Goal: Task Accomplishment & Management: Use online tool/utility

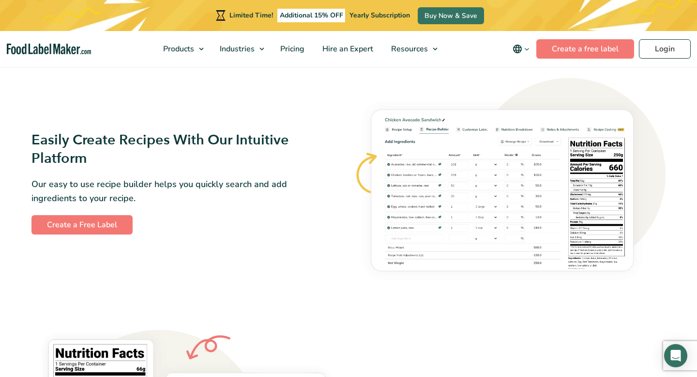
scroll to position [542, 0]
click at [91, 226] on link "Create a Free Label" at bounding box center [81, 224] width 101 height 19
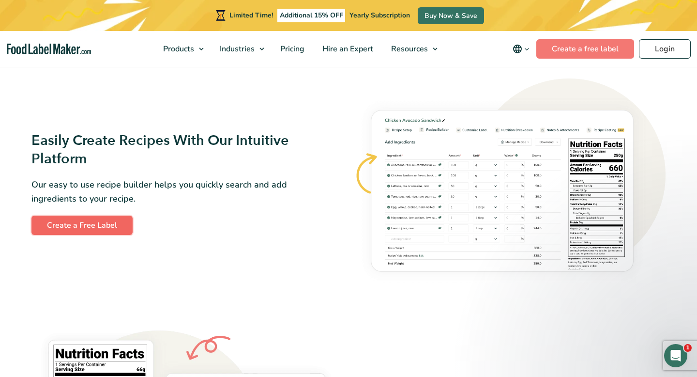
scroll to position [0, 0]
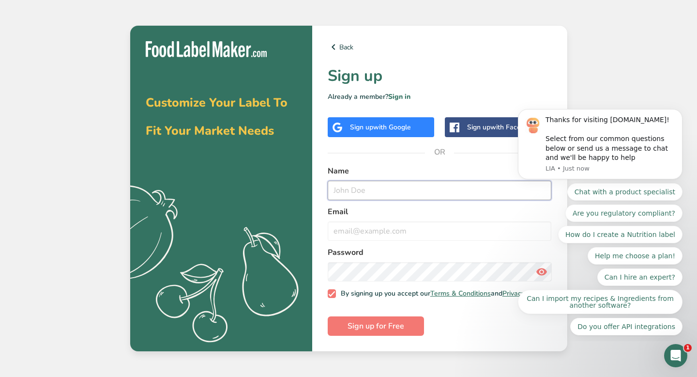
click at [336, 186] on input "text" at bounding box center [440, 190] width 224 height 19
click at [343, 190] on input "text" at bounding box center [440, 190] width 224 height 19
type input "lily"
click at [344, 232] on input "email" at bounding box center [440, 230] width 224 height 19
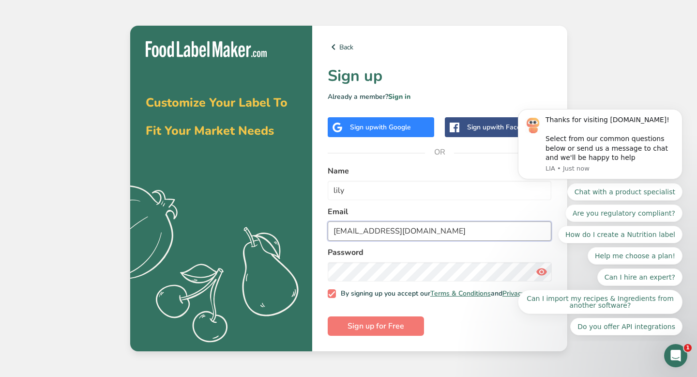
type input "[EMAIL_ADDRESS][DOMAIN_NAME]"
click at [363, 331] on span "Sign up for Free" at bounding box center [376, 326] width 57 height 12
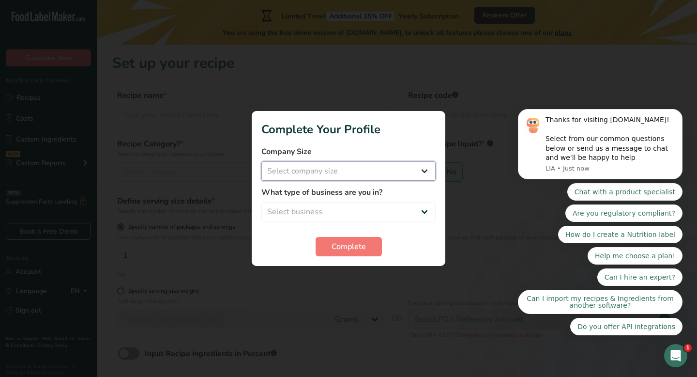
click at [290, 169] on select "Select company size Fewer than 10 Employees 10 to 50 Employees 51 to 500 Employ…" at bounding box center [348, 170] width 174 height 19
select select "1"
click at [261, 161] on select "Select company size Fewer than 10 Employees 10 to 50 Employees 51 to 500 Employ…" at bounding box center [348, 170] width 174 height 19
click at [279, 211] on select "Select business Packaged Food Manufacturer Restaurant & Cafe Bakery Meal Plans …" at bounding box center [348, 211] width 174 height 19
select select "4"
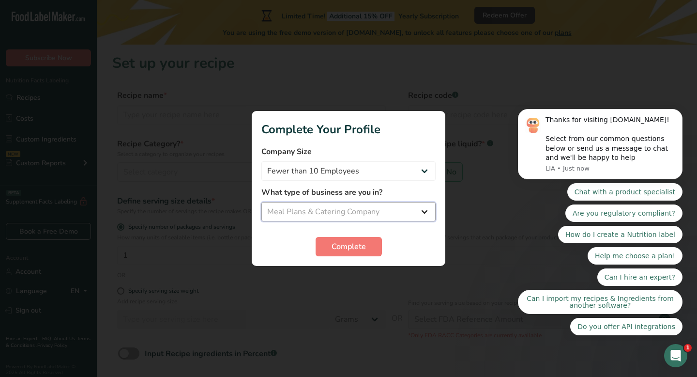
click at [261, 202] on select "Select business Packaged Food Manufacturer Restaurant & Cafe Bakery Meal Plans …" at bounding box center [348, 211] width 174 height 19
click at [338, 246] on span "Complete" at bounding box center [349, 247] width 34 height 12
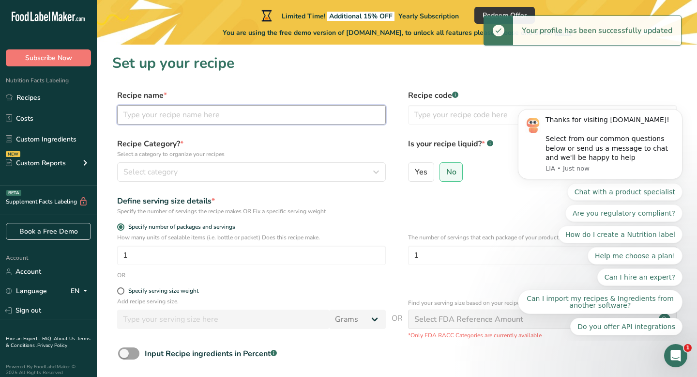
click at [141, 118] on input "text" at bounding box center [251, 114] width 269 height 19
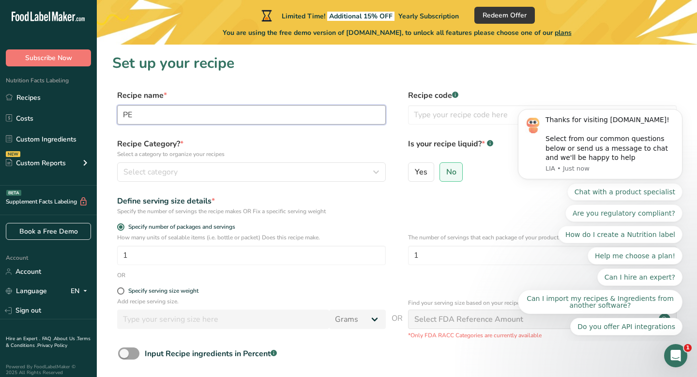
type input "P"
type input "peach and [PERSON_NAME] oatmeal"
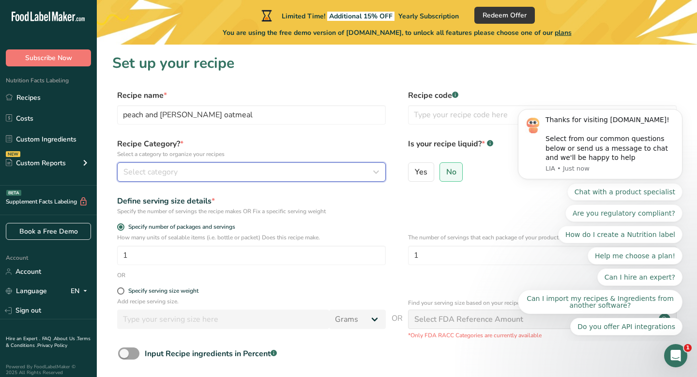
click at [136, 173] on span "Select category" at bounding box center [150, 172] width 54 height 12
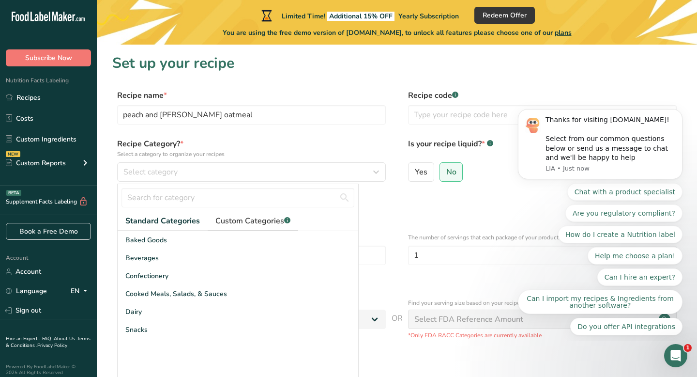
click at [223, 220] on span "Custom Categories .a-a{fill:#347362;}.b-a{fill:#fff;}" at bounding box center [252, 221] width 75 height 12
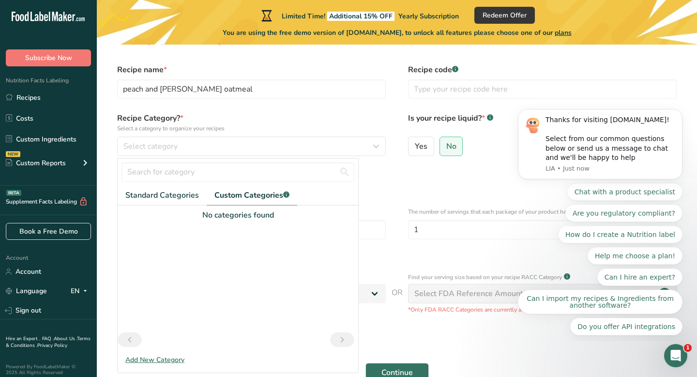
scroll to position [27, 0]
click at [147, 359] on div "Add New Category" at bounding box center [238, 358] width 241 height 10
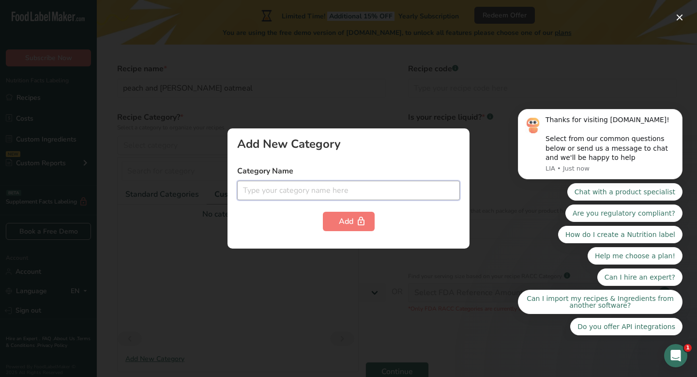
click at [292, 191] on input "text" at bounding box center [348, 190] width 223 height 19
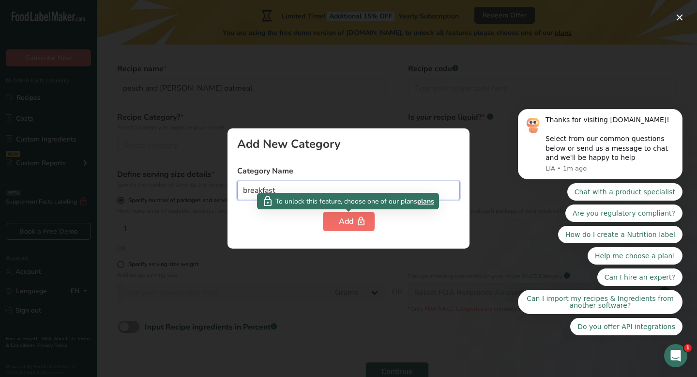
type input "breakfast"
click at [350, 219] on div "Add" at bounding box center [349, 221] width 20 height 12
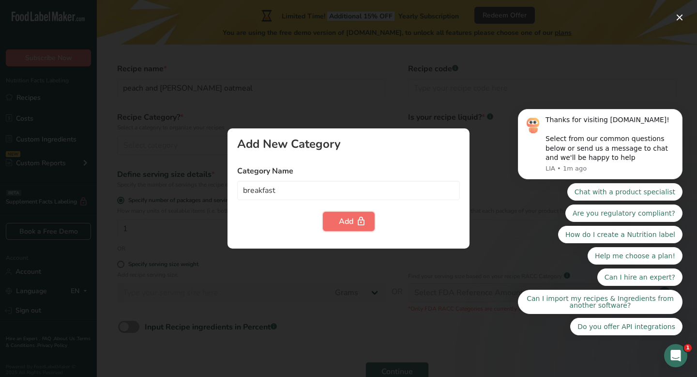
click at [344, 222] on div "Add" at bounding box center [349, 221] width 20 height 12
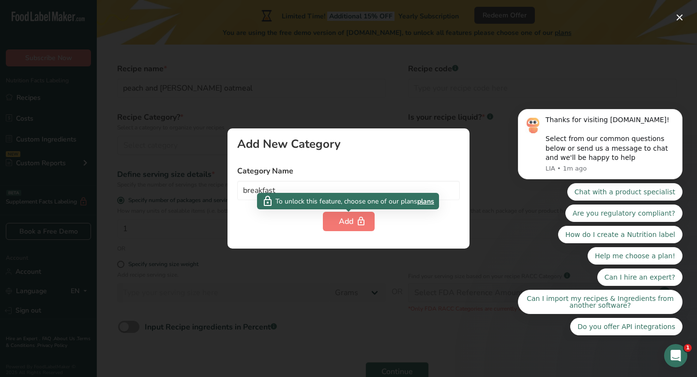
click at [426, 203] on span "plans" at bounding box center [425, 201] width 17 height 10
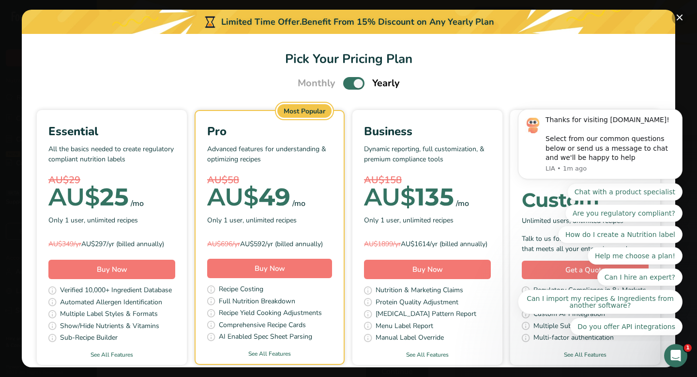
click at [681, 13] on button "Pick Your Pricing Plan Modal" at bounding box center [679, 17] width 15 height 15
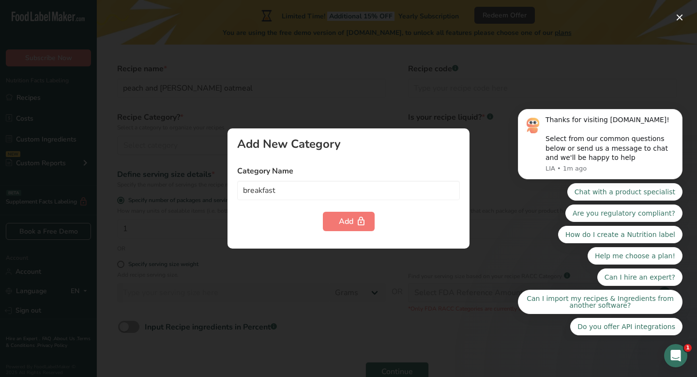
click at [227, 229] on div at bounding box center [348, 188] width 697 height 377
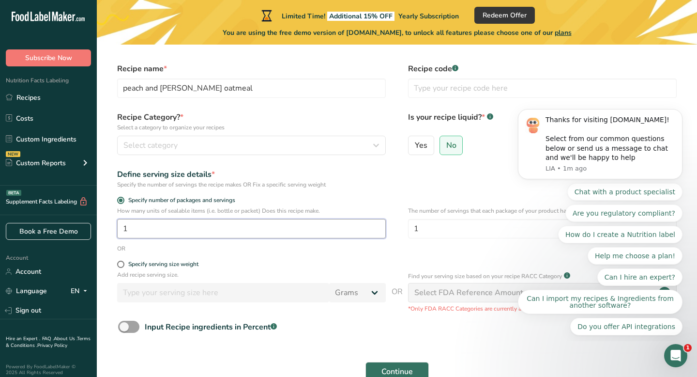
click at [189, 226] on input "1" at bounding box center [251, 228] width 269 height 19
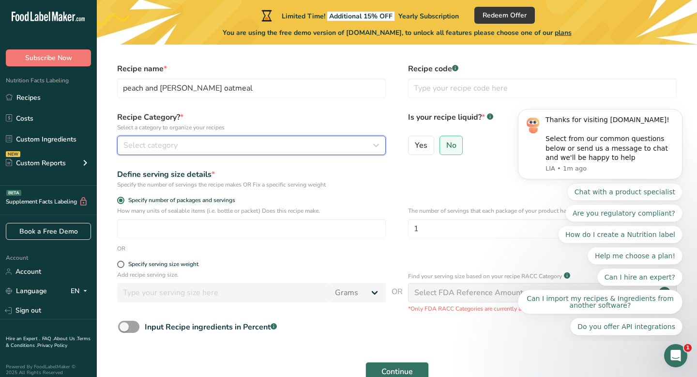
click at [128, 146] on span "Select category" at bounding box center [150, 145] width 54 height 12
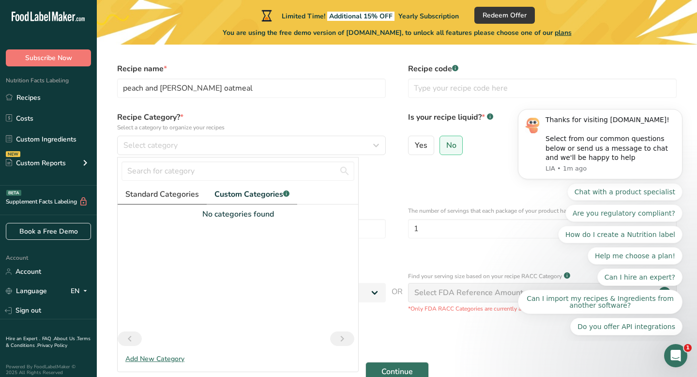
click at [148, 188] on span "Standard Categories" at bounding box center [162, 194] width 74 height 12
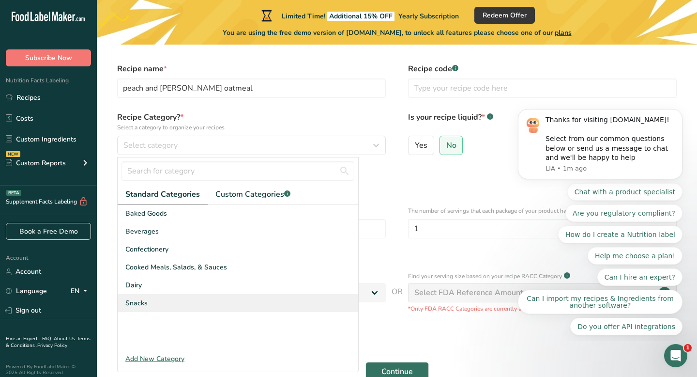
click at [131, 303] on span "Snacks" at bounding box center [136, 303] width 22 height 10
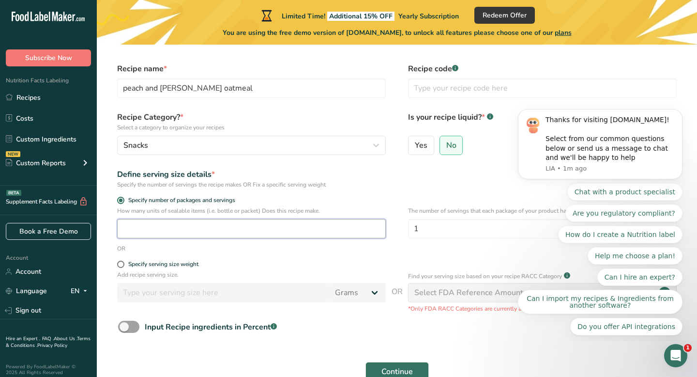
click at [137, 231] on input "number" at bounding box center [251, 228] width 269 height 19
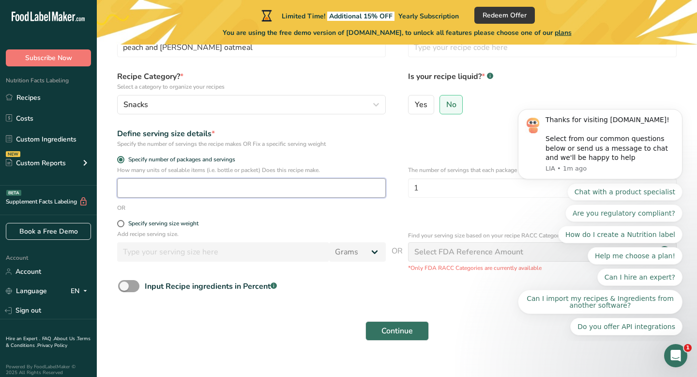
scroll to position [69, 0]
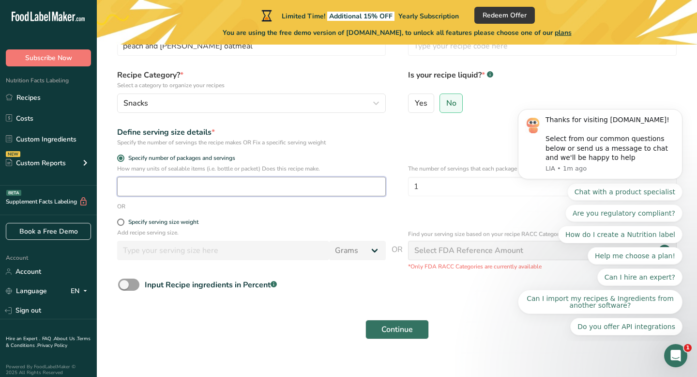
click at [180, 195] on input "number" at bounding box center [251, 186] width 269 height 19
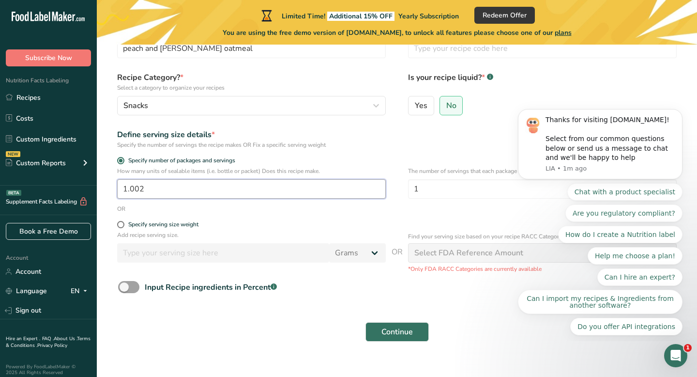
scroll to position [65, 0]
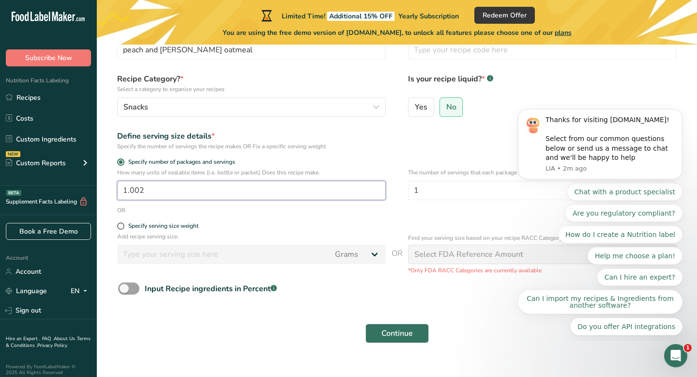
click at [310, 190] on input "1.002" at bounding box center [251, 190] width 269 height 19
type input "1"
click at [120, 224] on span at bounding box center [120, 225] width 7 height 7
click at [120, 224] on input "Specify serving size weight" at bounding box center [120, 226] width 6 height 6
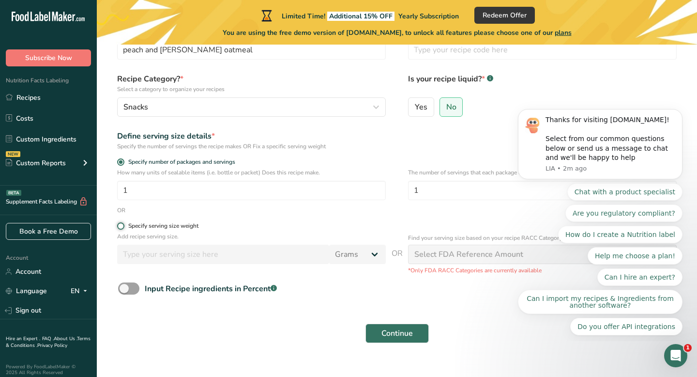
radio input "true"
radio input "false"
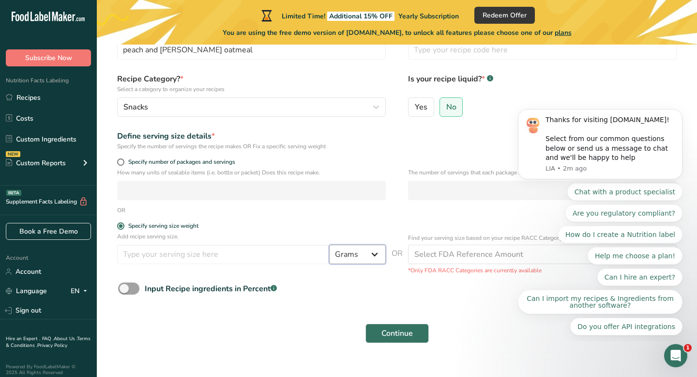
click at [346, 255] on select "Grams kg mg mcg lb oz l mL fl oz tbsp tsp cup qt gallon" at bounding box center [357, 254] width 57 height 19
select select "17"
click at [329, 245] on select "Grams kg mg mcg lb oz l mL fl oz tbsp tsp cup qt gallon" at bounding box center [357, 254] width 57 height 19
select select "22"
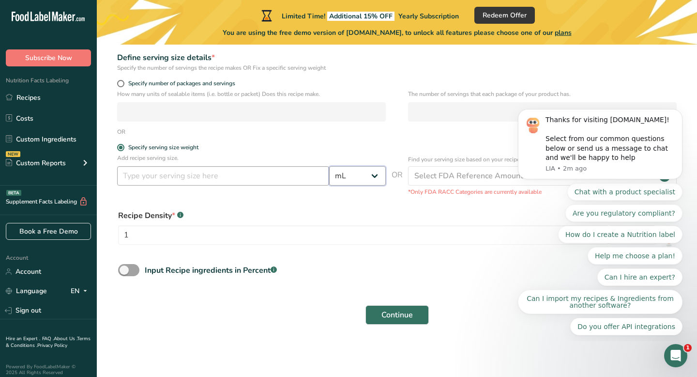
scroll to position [143, 0]
click at [402, 313] on span "Continue" at bounding box center [397, 315] width 31 height 12
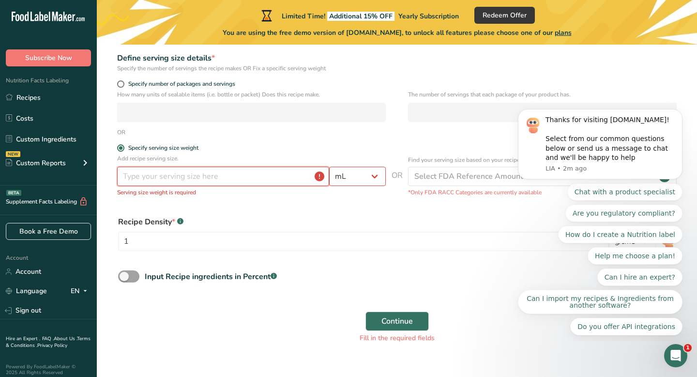
click at [264, 176] on input "number" at bounding box center [223, 176] width 212 height 19
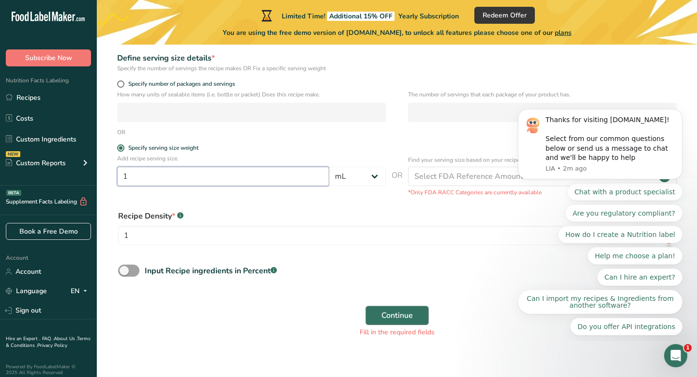
type input "1"
click at [387, 316] on span "Continue" at bounding box center [397, 315] width 31 height 12
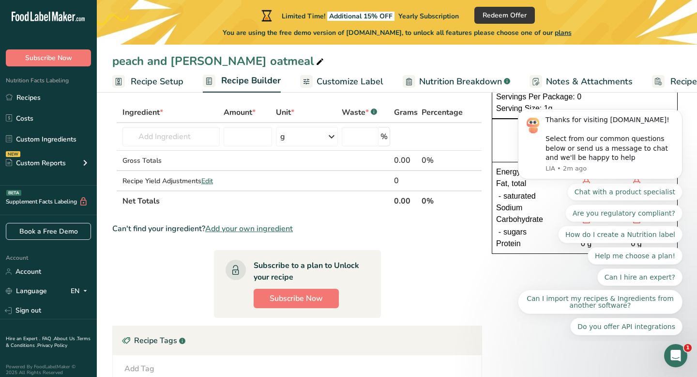
scroll to position [46, 0]
click at [172, 131] on input "text" at bounding box center [171, 137] width 97 height 19
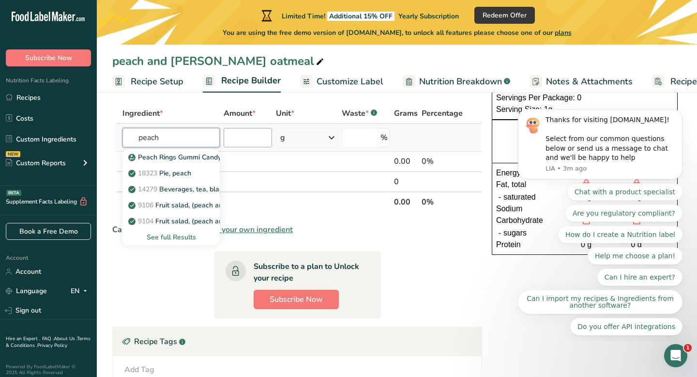
type input "peach"
click at [233, 140] on input "number" at bounding box center [248, 137] width 48 height 19
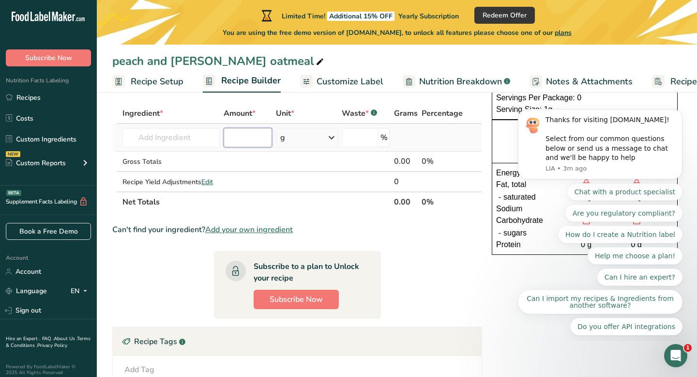
click at [238, 130] on input "number" at bounding box center [248, 137] width 48 height 19
click at [239, 136] on input "number" at bounding box center [248, 137] width 48 height 19
click at [157, 141] on input "text" at bounding box center [171, 137] width 97 height 19
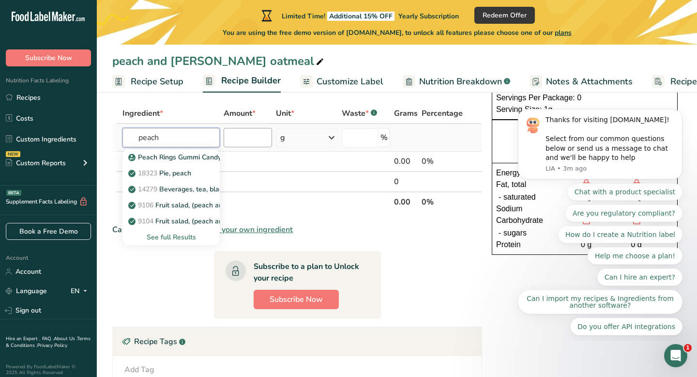
type input "peach"
click at [250, 136] on input "number" at bounding box center [248, 137] width 48 height 19
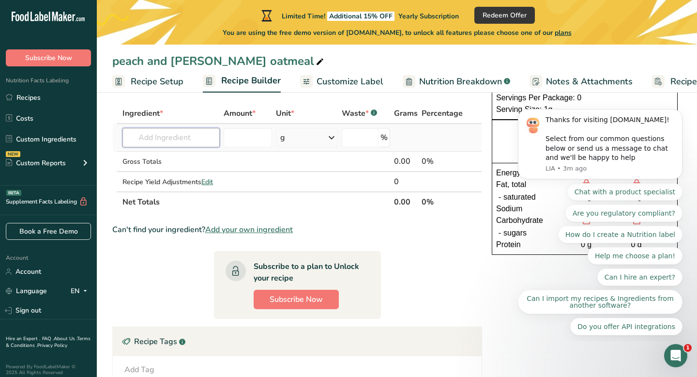
click at [167, 138] on input "text" at bounding box center [171, 137] width 97 height 19
click at [349, 132] on input "number" at bounding box center [360, 137] width 37 height 19
type input "0"
click at [280, 136] on div "g" at bounding box center [282, 138] width 5 height 12
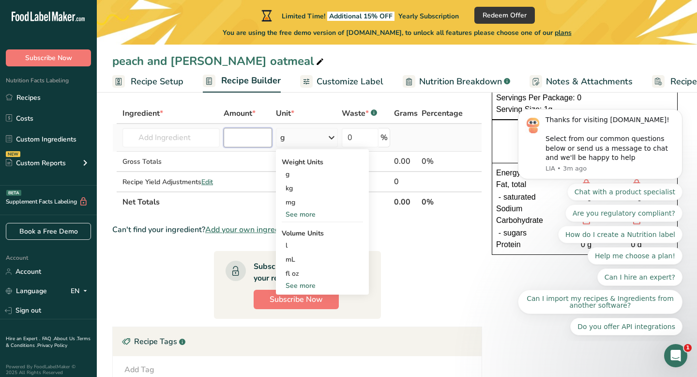
click at [246, 136] on input "number" at bounding box center [248, 137] width 48 height 19
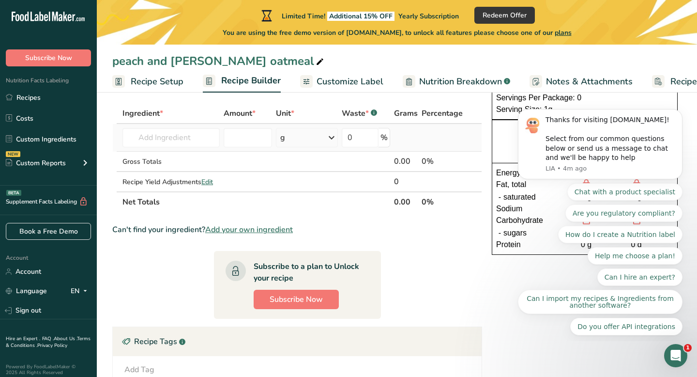
click at [298, 133] on div "g" at bounding box center [307, 137] width 62 height 19
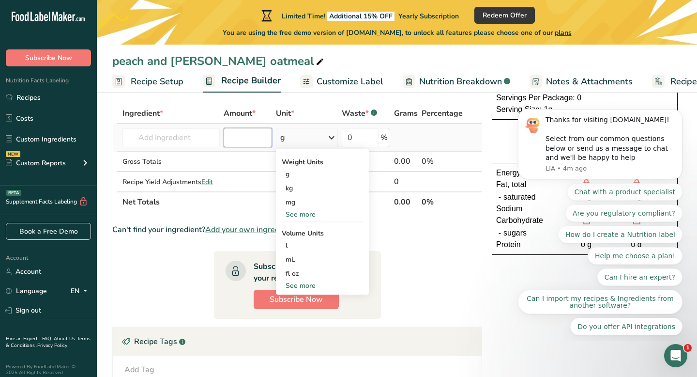
click at [234, 134] on input "number" at bounding box center [248, 137] width 48 height 19
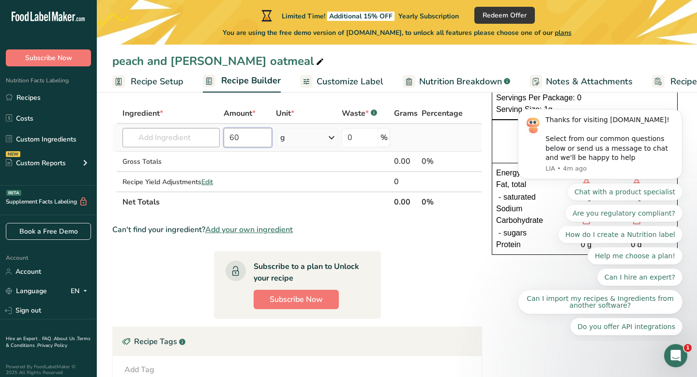
type input "60"
click at [173, 145] on input "text" at bounding box center [171, 137] width 97 height 19
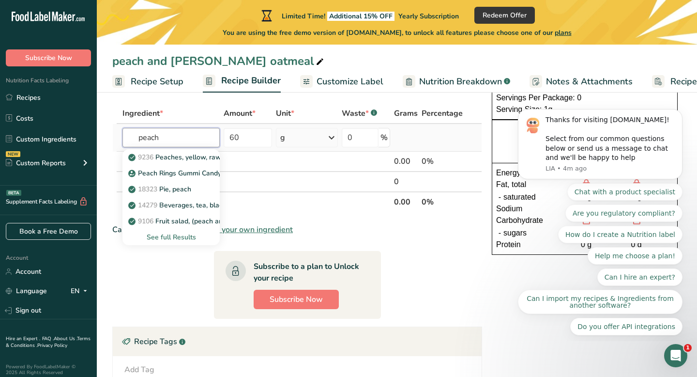
type input "peach"
click at [174, 236] on div "See full Results" at bounding box center [171, 237] width 82 height 10
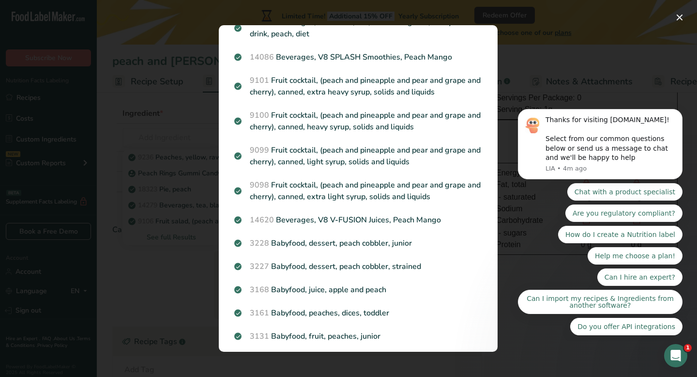
scroll to position [427, 0]
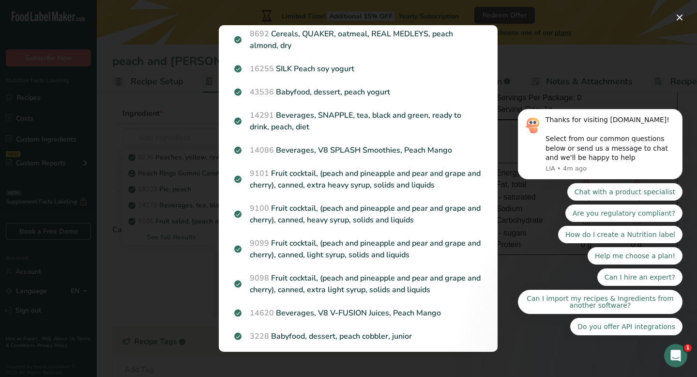
click at [145, 162] on div "Search results modal" at bounding box center [348, 188] width 697 height 377
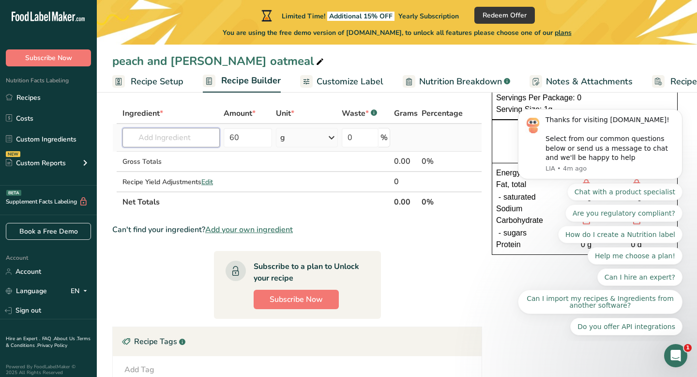
click at [154, 138] on input "text" at bounding box center [171, 137] width 97 height 19
type input "dried peach"
click at [184, 248] on section "Ingredient * Amount * Unit * Waste * .a-a{fill:#347362;}.b-a{fill:#fff;} Grams …" at bounding box center [297, 286] width 370 height 367
click at [175, 137] on input "text" at bounding box center [171, 137] width 97 height 19
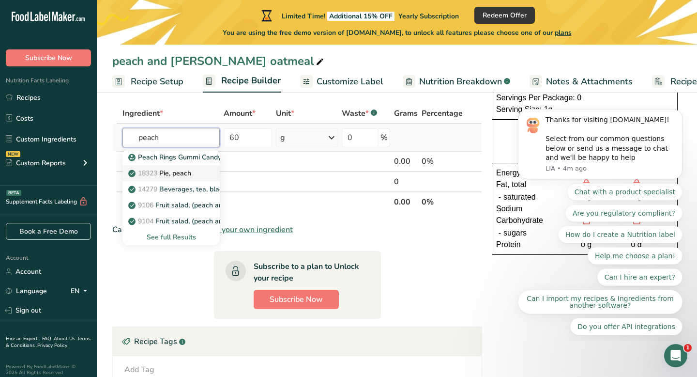
type input "peach"
click at [157, 170] on span "18323" at bounding box center [147, 173] width 19 height 9
type input "Pie, peach"
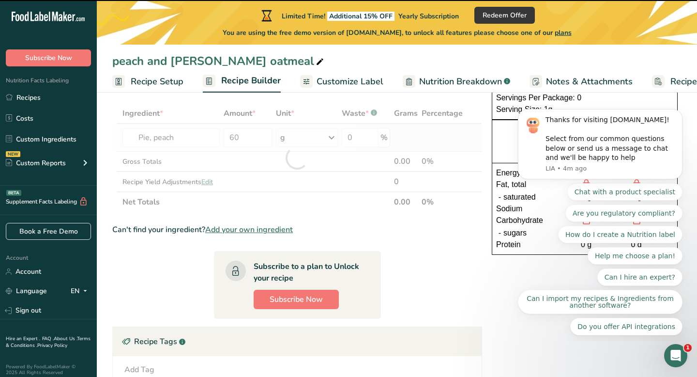
type input "0"
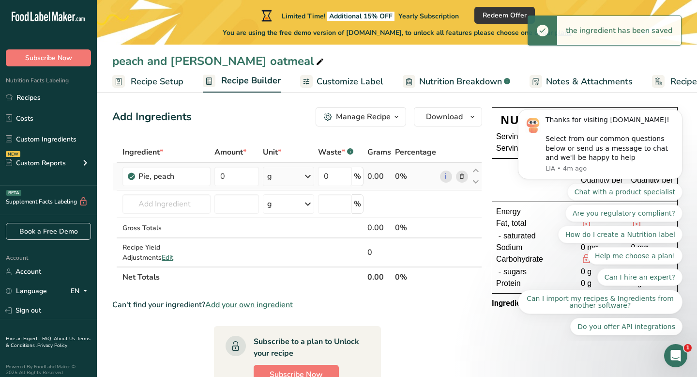
scroll to position [0, 0]
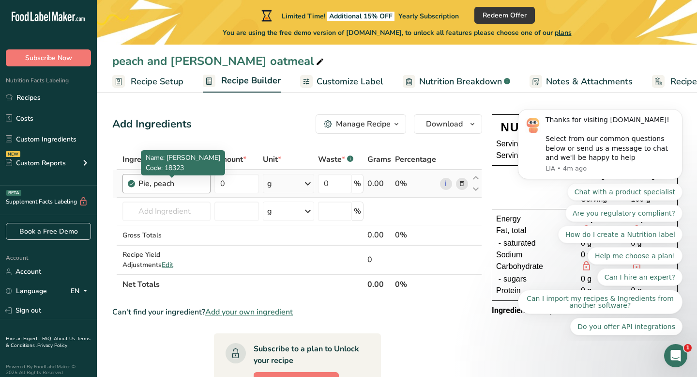
click at [150, 184] on div "Pie, peach" at bounding box center [171, 184] width 66 height 12
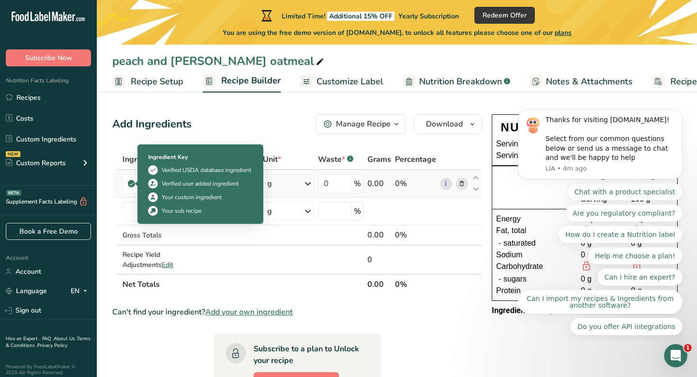
drag, startPoint x: 149, startPoint y: 184, endPoint x: 130, endPoint y: 184, distance: 18.9
click at [130, 184] on td "Pie, peach" at bounding box center [167, 184] width 92 height 28
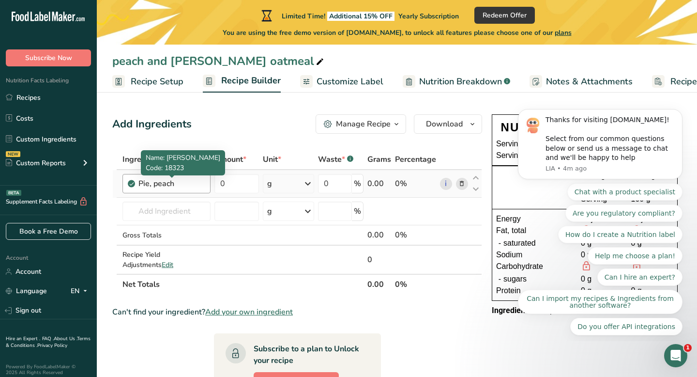
click at [172, 183] on div "Pie, peach" at bounding box center [171, 184] width 66 height 12
click at [179, 180] on div "Pie, peach" at bounding box center [171, 184] width 66 height 12
click at [175, 182] on div "Pie, peach" at bounding box center [171, 184] width 66 height 12
click at [171, 186] on div "Pie, peach" at bounding box center [171, 184] width 66 height 12
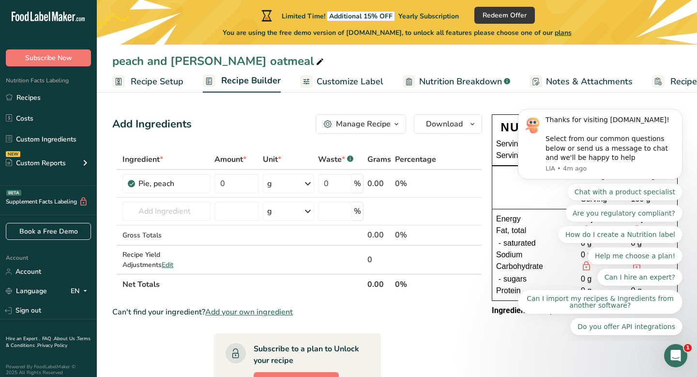
click at [338, 81] on span "Customize Label" at bounding box center [350, 81] width 67 height 13
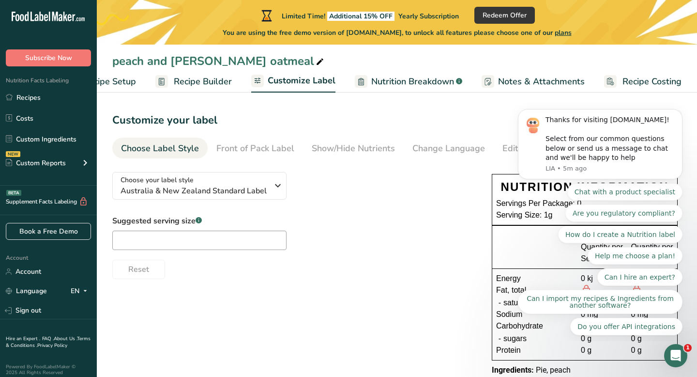
click at [135, 83] on span "Recipe Setup" at bounding box center [109, 81] width 53 height 13
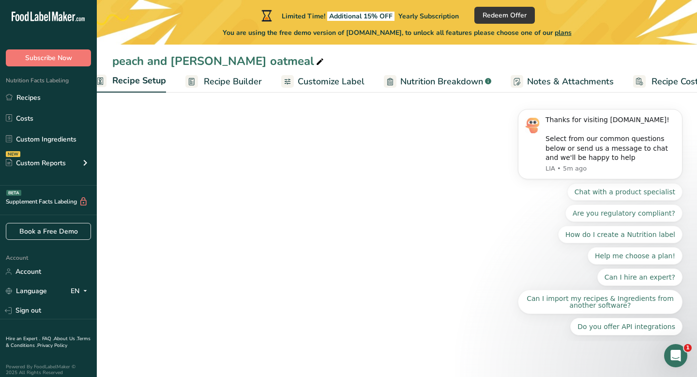
scroll to position [0, 3]
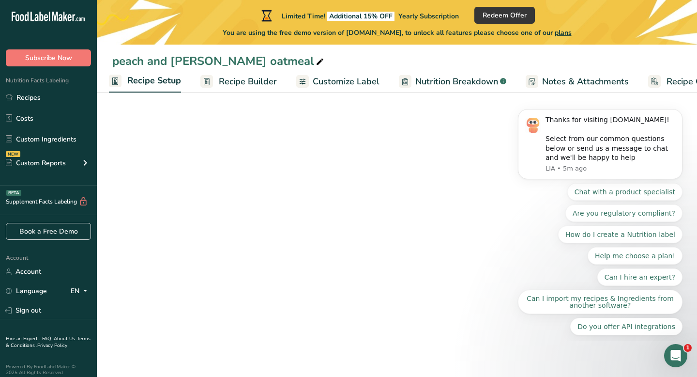
select select "17"
select select "22"
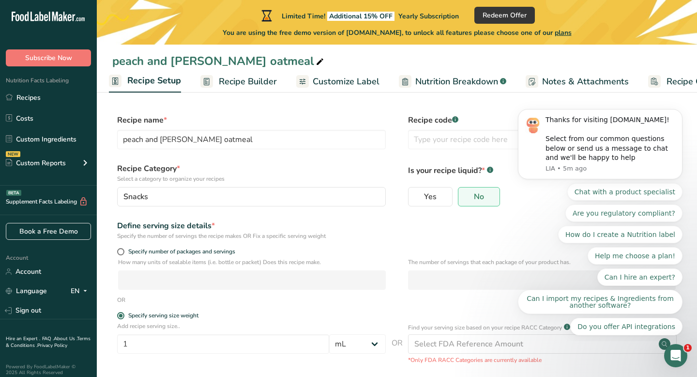
click at [225, 81] on span "Recipe Builder" at bounding box center [248, 81] width 58 height 13
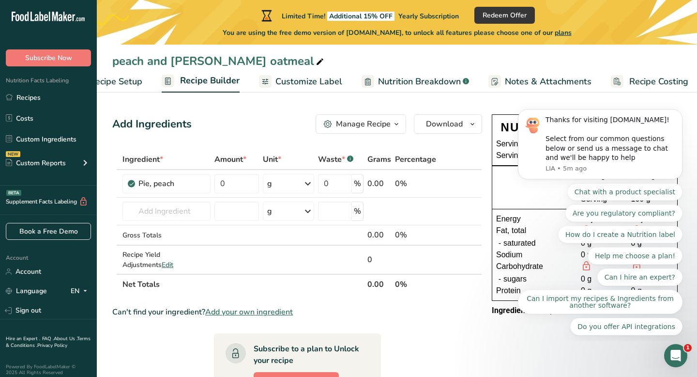
scroll to position [0, 47]
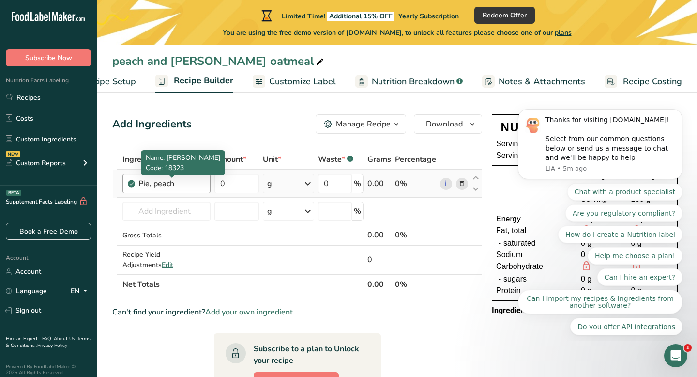
click at [188, 184] on div "Pie, peach" at bounding box center [171, 184] width 66 height 12
click at [177, 183] on div "Pie, peach" at bounding box center [171, 184] width 66 height 12
click at [461, 181] on icon at bounding box center [462, 184] width 7 height 10
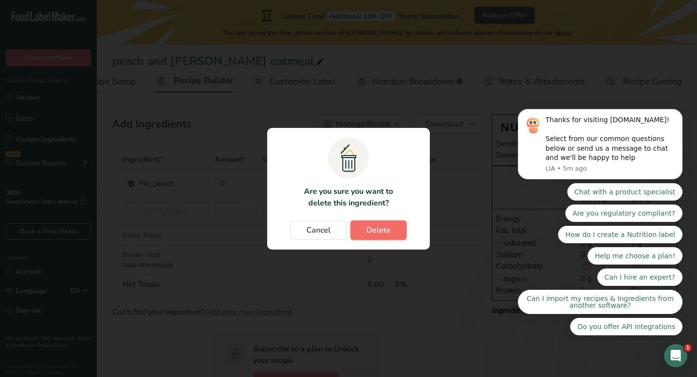
click at [384, 231] on span "Delete" at bounding box center [379, 230] width 24 height 12
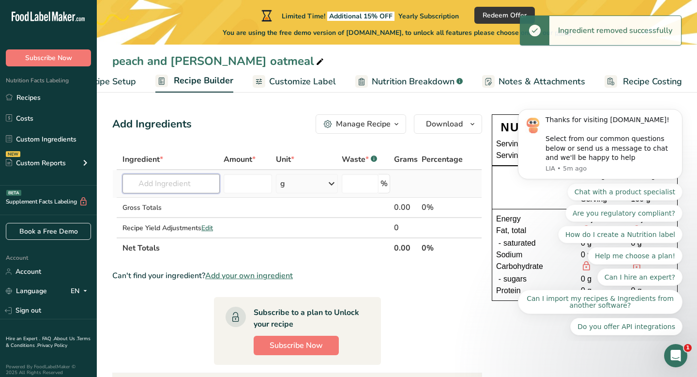
click at [152, 185] on input "text" at bounding box center [171, 183] width 97 height 19
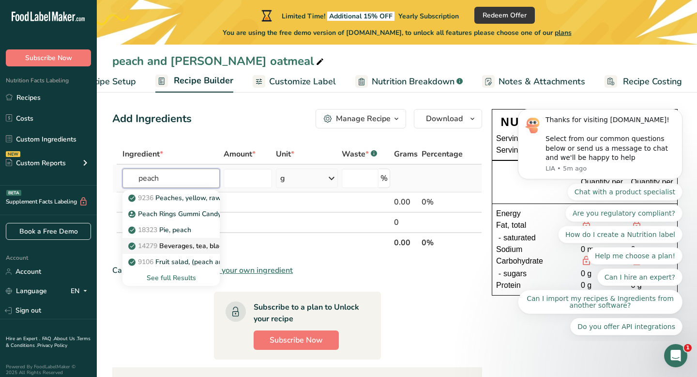
scroll to position [10, 0]
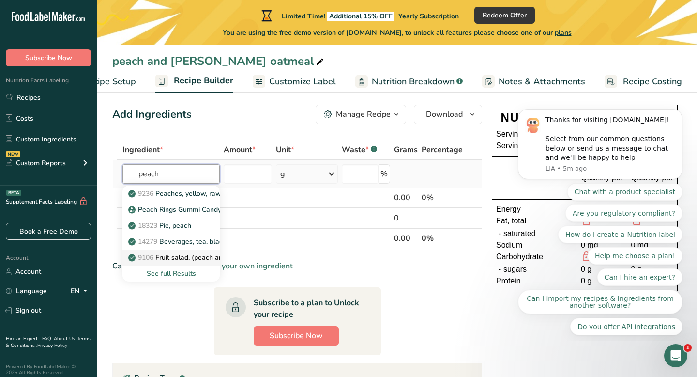
type input "peach"
click at [152, 258] on span "9106" at bounding box center [145, 257] width 15 height 9
type input "Fruit salad, (peach and pear and apricot and pineapple and cherry), canned, ext…"
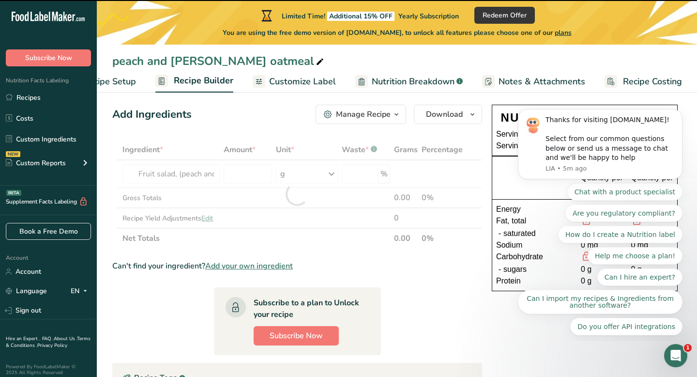
type input "0"
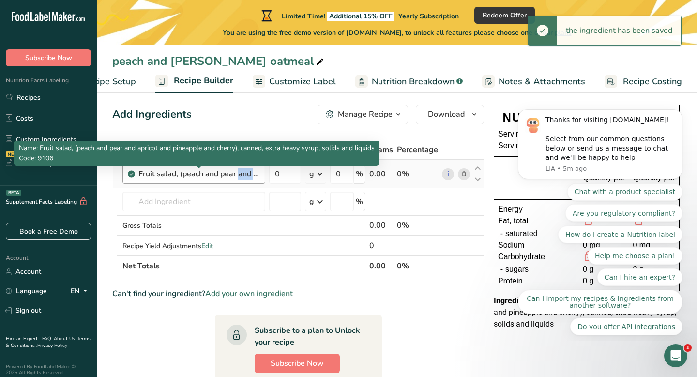
click at [188, 173] on div "Fruit salad, (peach and pear and apricot and pineapple and cherry), canned, ext…" at bounding box center [198, 174] width 121 height 12
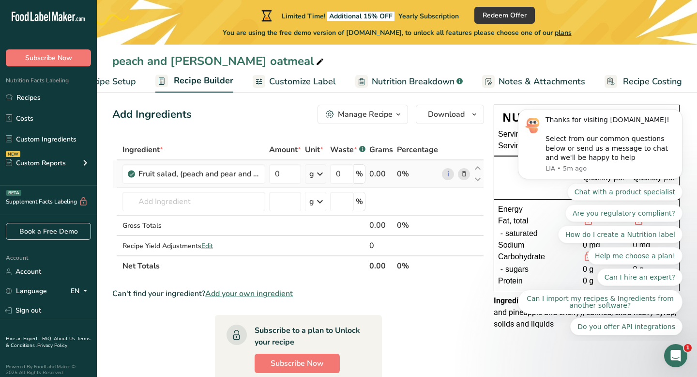
click at [463, 173] on icon at bounding box center [464, 174] width 7 height 10
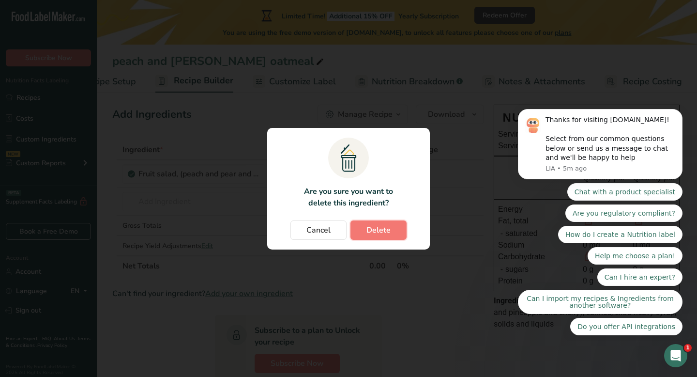
click at [382, 228] on span "Delete" at bounding box center [379, 230] width 24 height 12
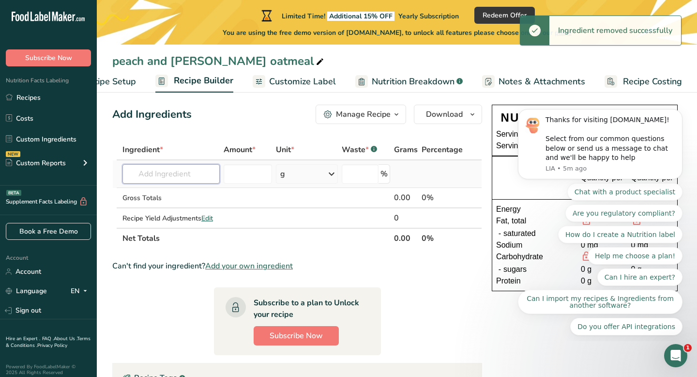
click at [170, 173] on input "text" at bounding box center [171, 173] width 97 height 19
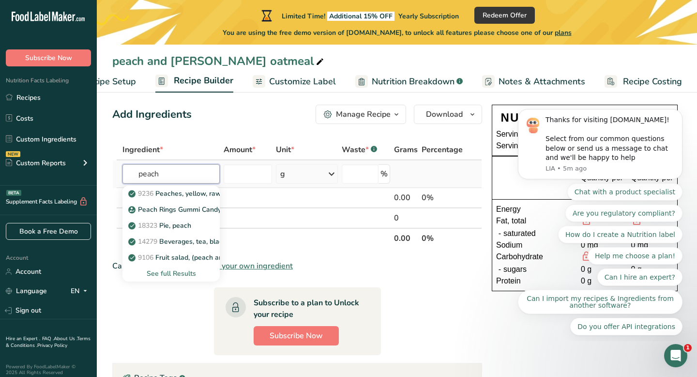
type input "peach"
click at [184, 275] on div "See full Results" at bounding box center [171, 273] width 82 height 10
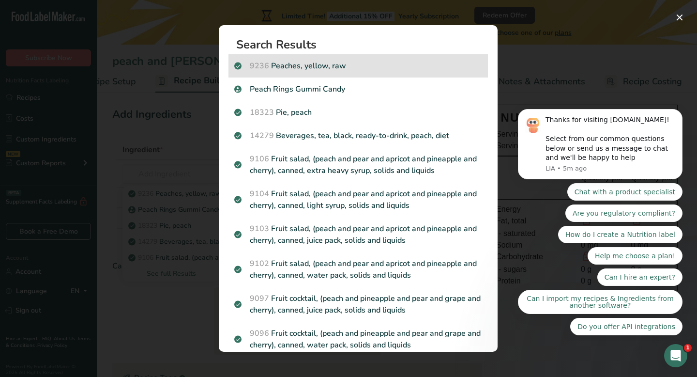
click at [275, 66] on p "9236 Peaches, yellow, raw" at bounding box center [358, 66] width 248 height 12
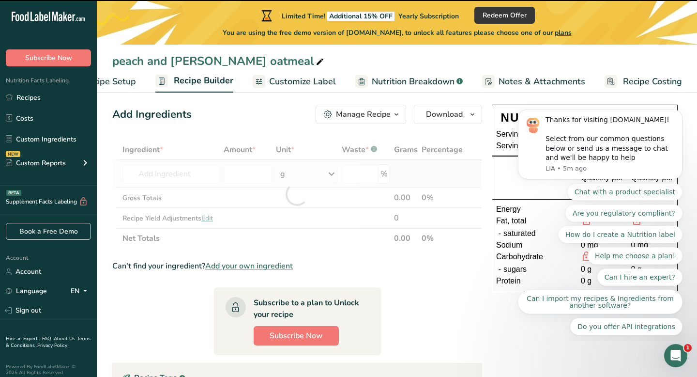
type input "0"
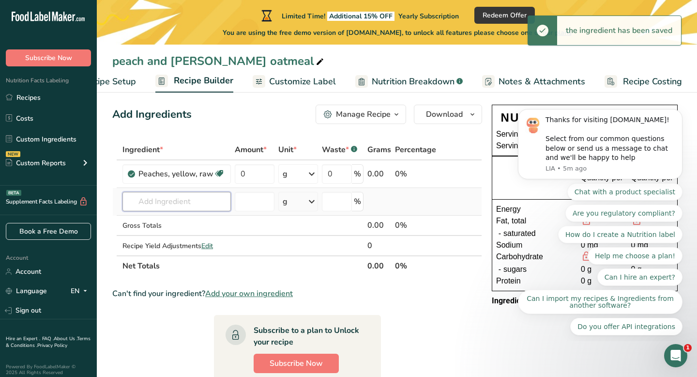
click at [188, 202] on input "text" at bounding box center [177, 201] width 108 height 19
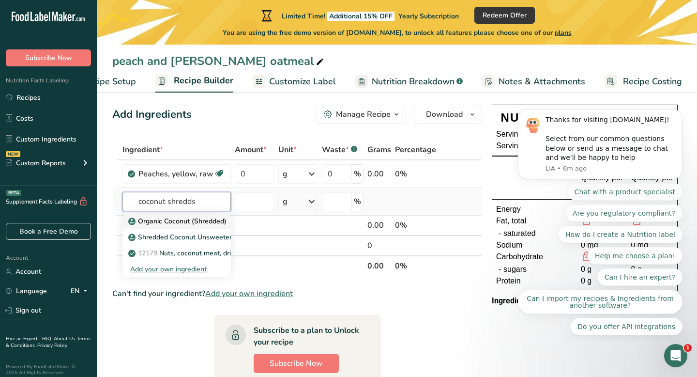
type input "coconut shredds"
click at [151, 222] on p "Organic Coconut (Shredded)" at bounding box center [178, 221] width 96 height 10
type input "Organic Coconut (Shredded)"
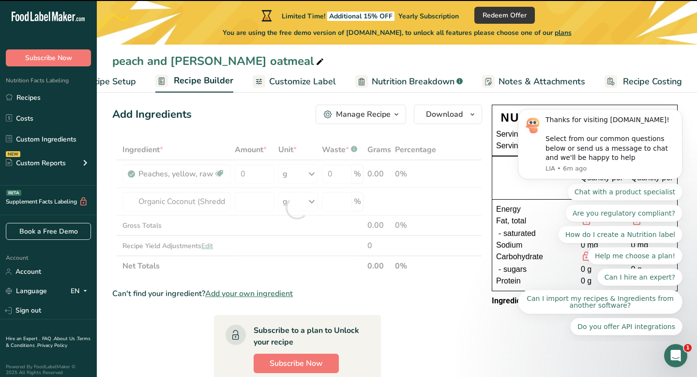
type input "0"
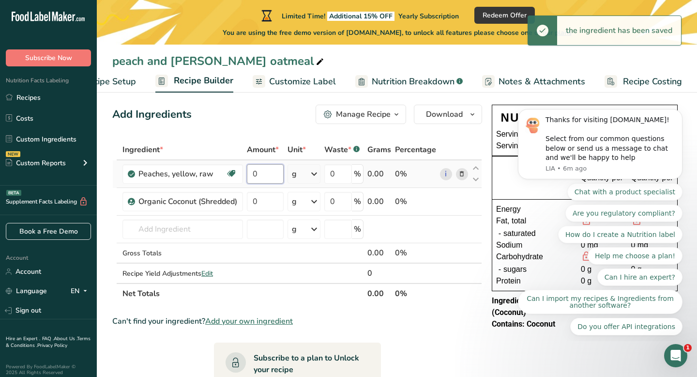
click at [265, 171] on input "0" at bounding box center [265, 173] width 37 height 19
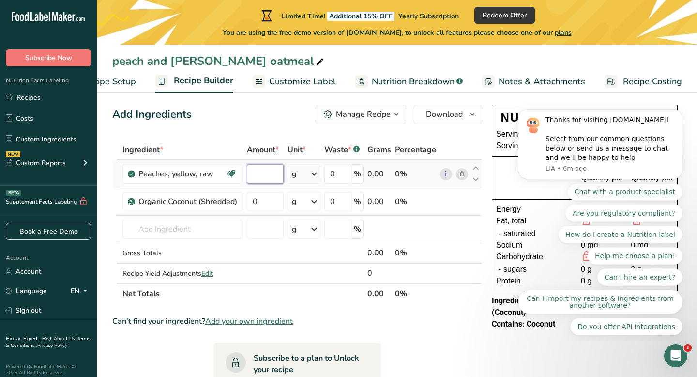
type input "1"
type input "60"
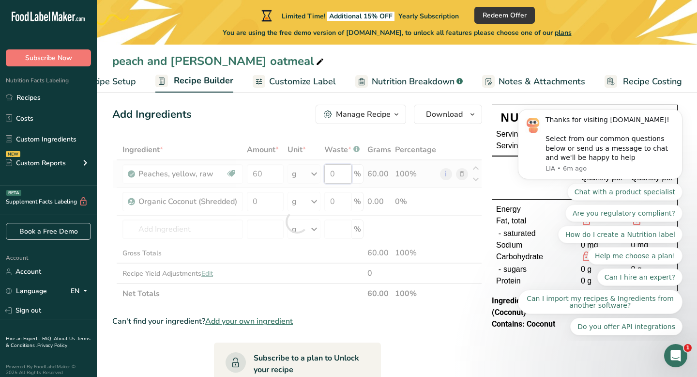
click at [340, 176] on div "Ingredient * Amount * Unit * Waste * .a-a{fill:#347362;}.b-a{fill:#fff;} Grams …" at bounding box center [297, 221] width 370 height 164
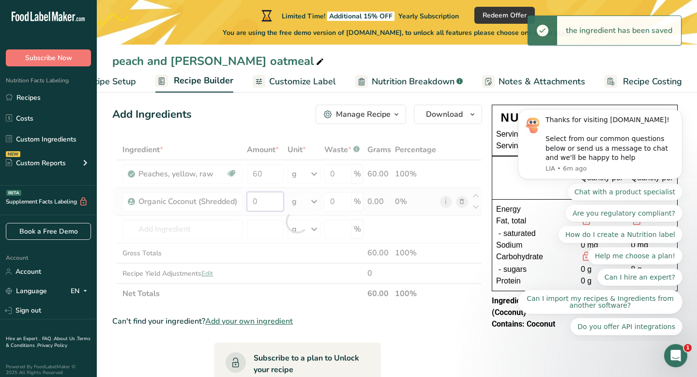
click at [262, 201] on div "Ingredient * Amount * Unit * Waste * .a-a{fill:#347362;}.b-a{fill:#fff;} Grams …" at bounding box center [297, 221] width 370 height 164
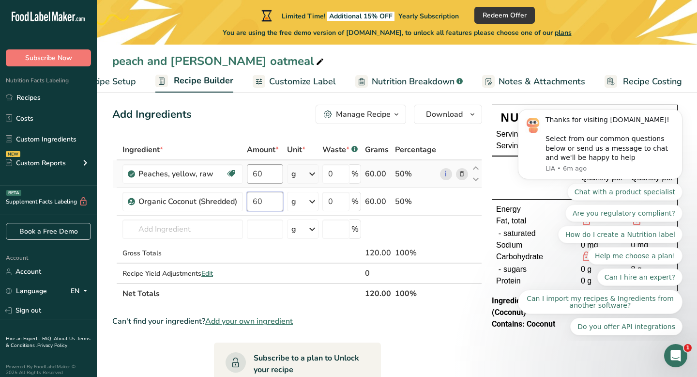
type input "60"
click at [268, 171] on div "Ingredient * Amount * Unit * Waste * .a-a{fill:#347362;}.b-a{fill:#fff;} Grams …" at bounding box center [297, 221] width 370 height 164
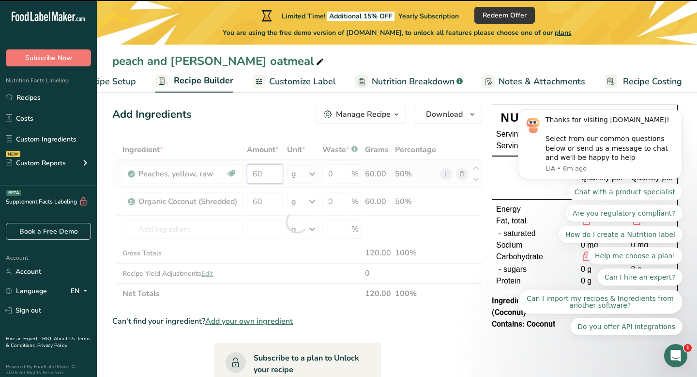
type input "6"
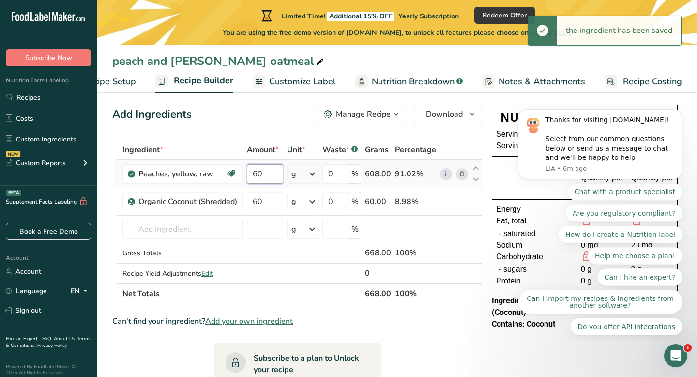
type input "6"
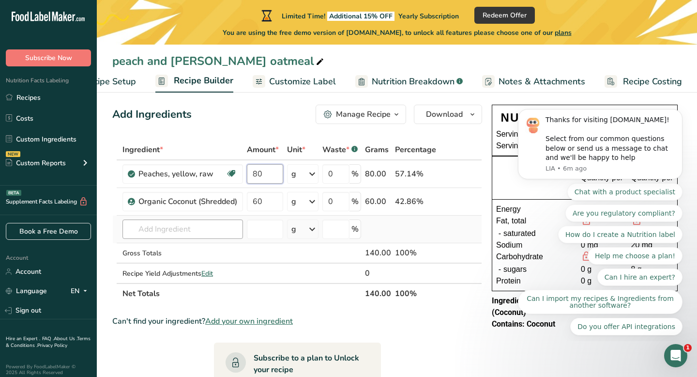
type input "80"
click at [197, 228] on div "Ingredient * Amount * Unit * Waste * .a-a{fill:#347362;}.b-a{fill:#fff;} Grams …" at bounding box center [297, 221] width 370 height 164
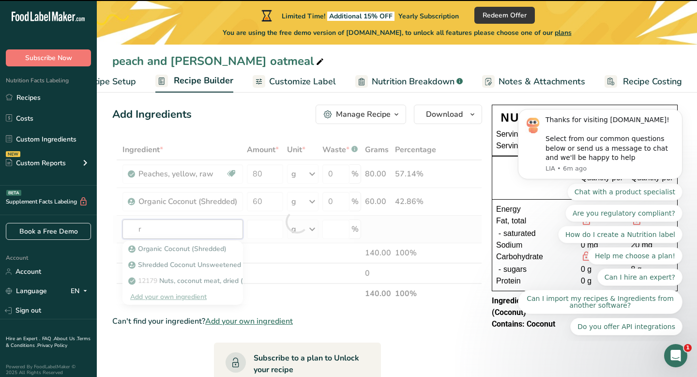
type input "ra"
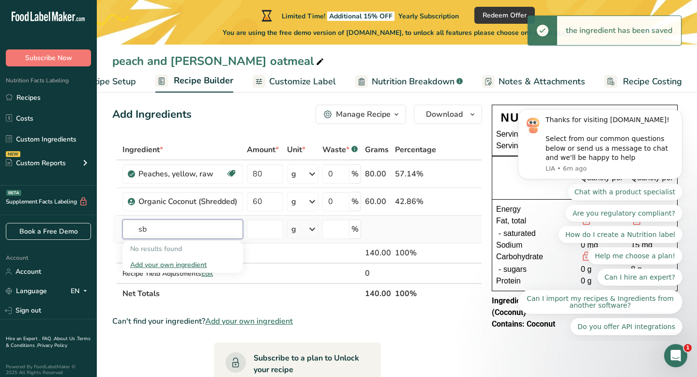
type input "s"
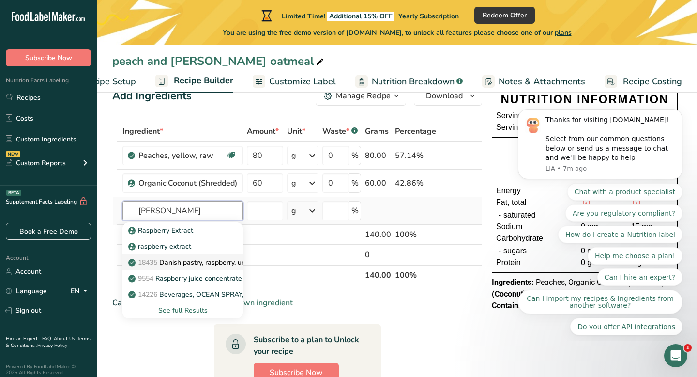
scroll to position [34, 0]
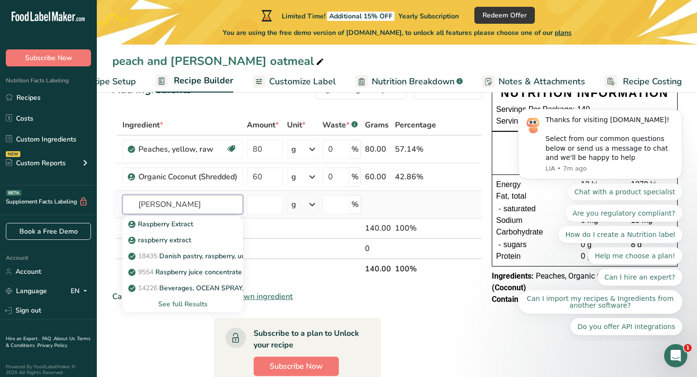
type input "[PERSON_NAME]"
click at [174, 303] on div "See full Results" at bounding box center [182, 304] width 105 height 10
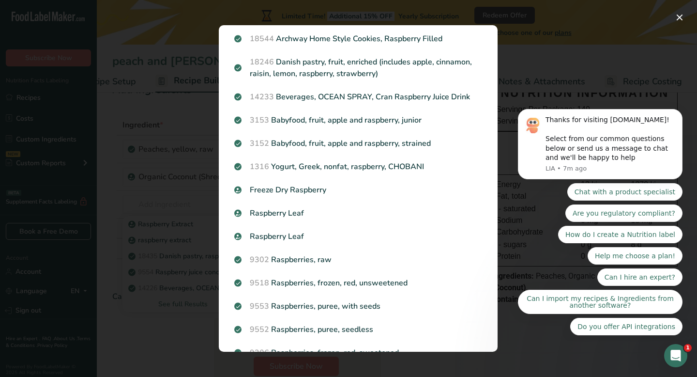
scroll to position [182, 0]
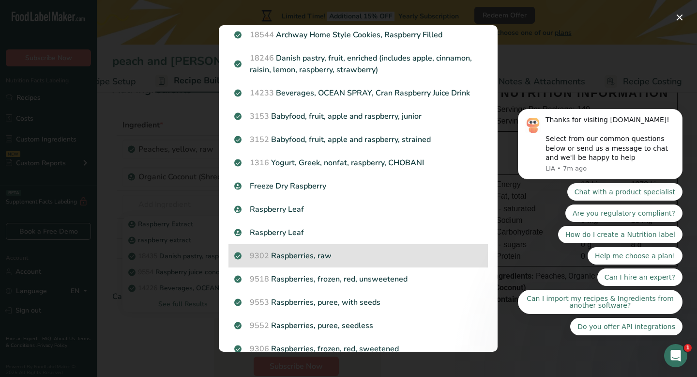
click at [272, 253] on p "9302 Raspberries, raw" at bounding box center [358, 256] width 248 height 12
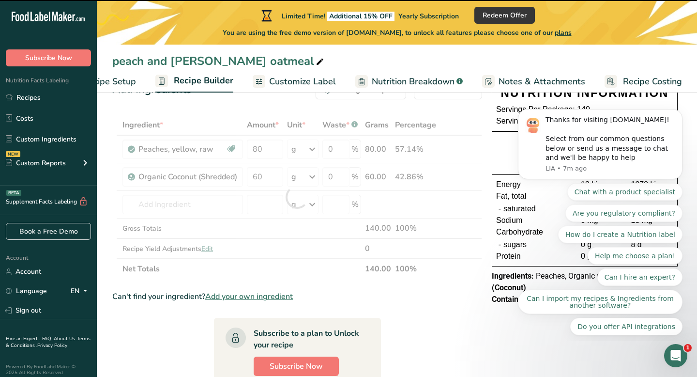
type input "0"
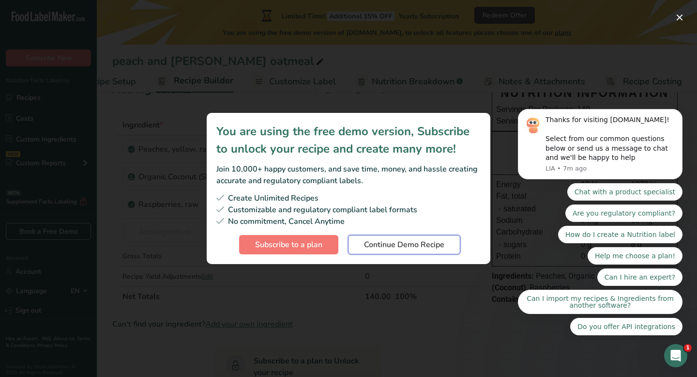
click at [384, 246] on span "Continue Demo Recipe" at bounding box center [404, 245] width 80 height 12
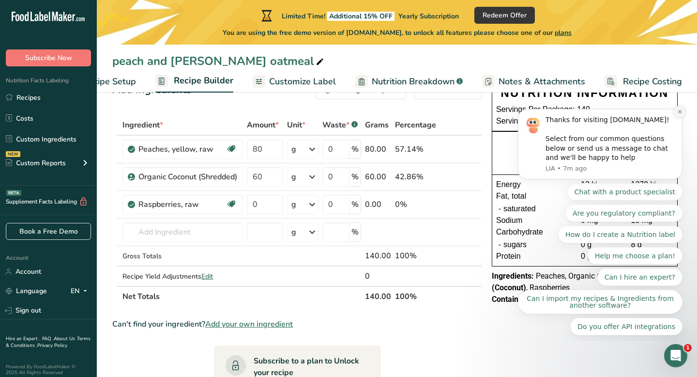
click at [679, 114] on icon "Dismiss notification" at bounding box center [679, 111] width 5 height 5
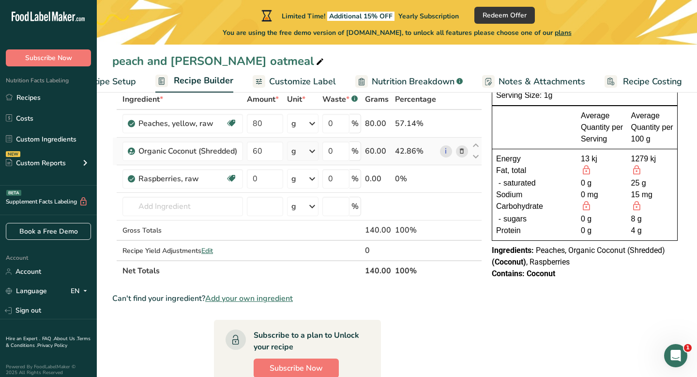
scroll to position [59, 0]
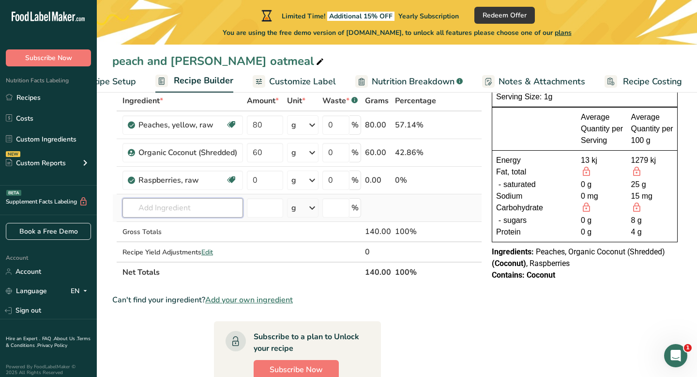
click at [159, 209] on input "text" at bounding box center [183, 207] width 121 height 19
type input "o"
type input "rolled oats"
click at [153, 227] on p "Organic Old-Fashioned Rolled Oats" at bounding box center [189, 227] width 119 height 10
type input "Organic Old-Fashioned Rolled Oats"
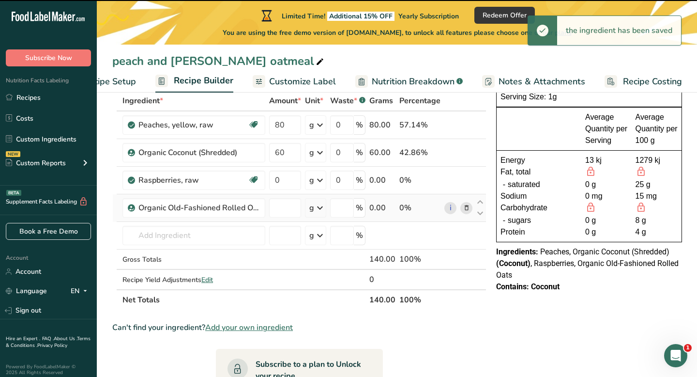
type input "0"
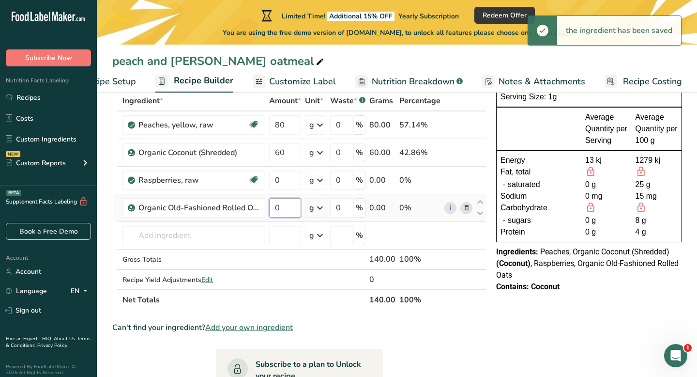
click at [289, 208] on input "0" at bounding box center [285, 207] width 32 height 19
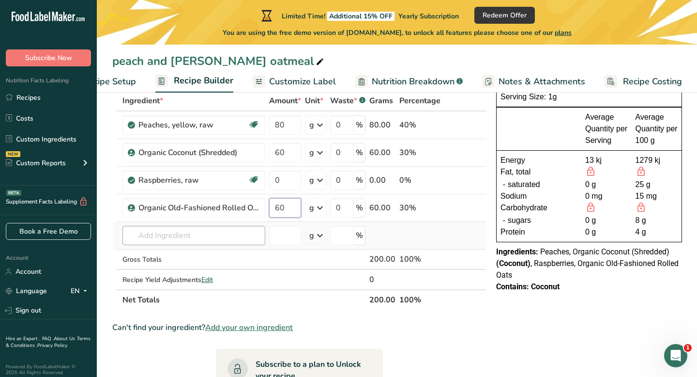
type input "60"
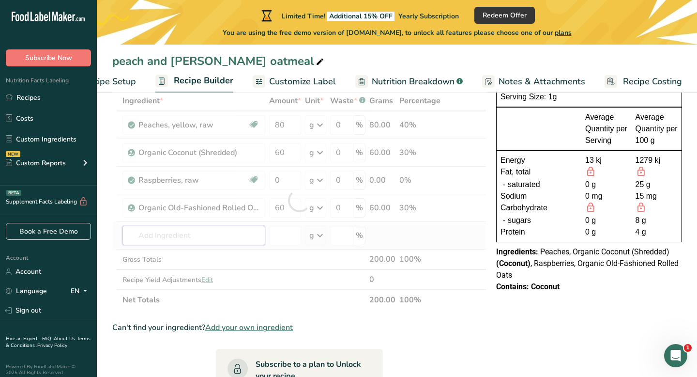
click at [171, 237] on div "Ingredient * Amount * Unit * Waste * .a-a{fill:#347362;}.b-a{fill:#fff;} Grams …" at bounding box center [299, 200] width 374 height 219
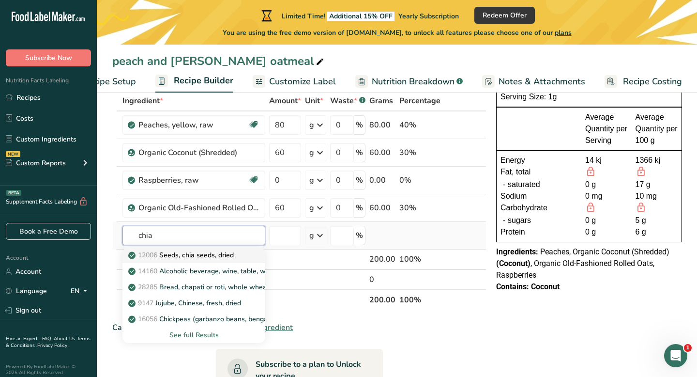
type input "chia"
click at [161, 258] on p "12006 Seeds, chia seeds, dried" at bounding box center [182, 255] width 104 height 10
type input "Seeds, chia seeds, dried"
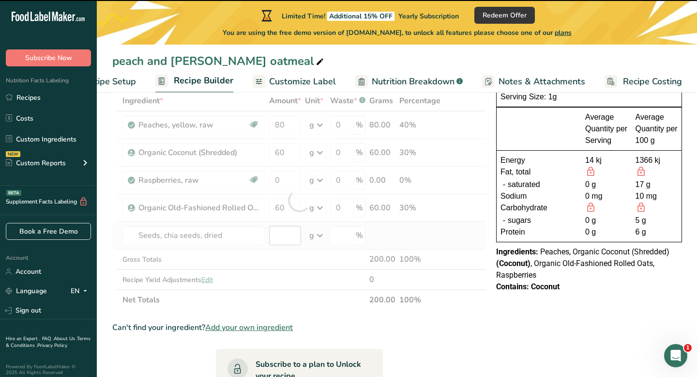
type input "0"
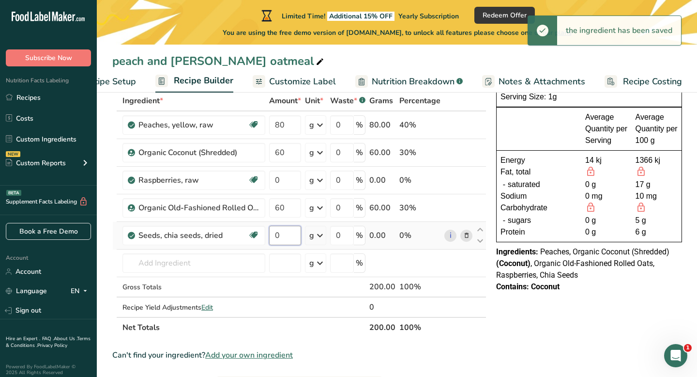
click at [281, 241] on input "0" at bounding box center [285, 235] width 32 height 19
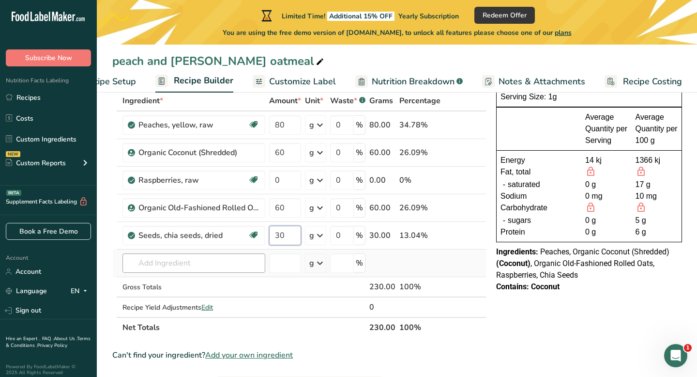
type input "30"
click at [161, 267] on div "Ingredient * Amount * Unit * Waste * .a-a{fill:#347362;}.b-a{fill:#fff;} Grams …" at bounding box center [299, 214] width 374 height 247
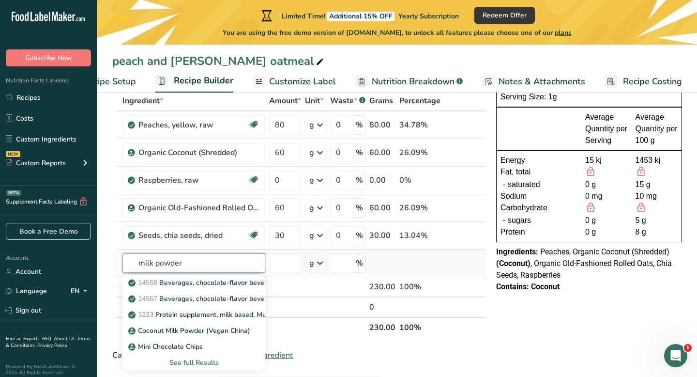
type input "milk powder"
click at [185, 362] on div "See full Results" at bounding box center [193, 362] width 127 height 10
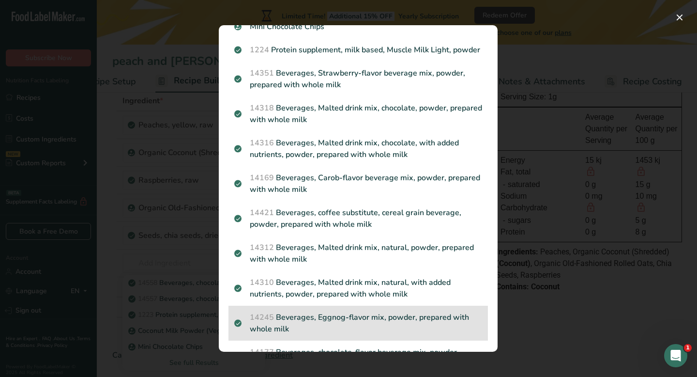
scroll to position [0, 0]
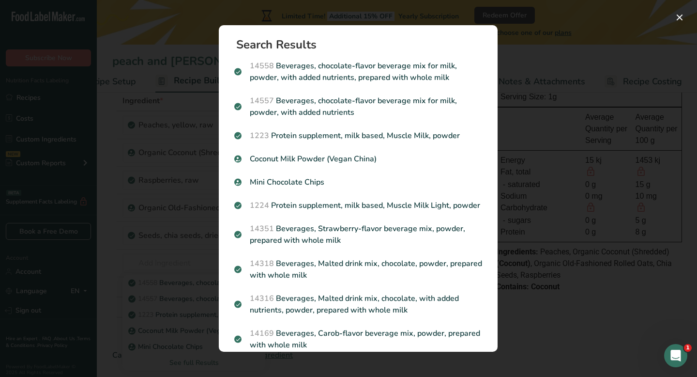
click at [167, 255] on div "Search results modal" at bounding box center [348, 188] width 697 height 377
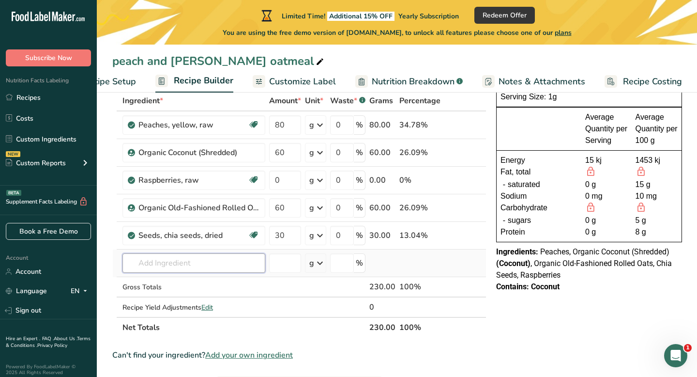
click at [200, 261] on input "text" at bounding box center [194, 262] width 143 height 19
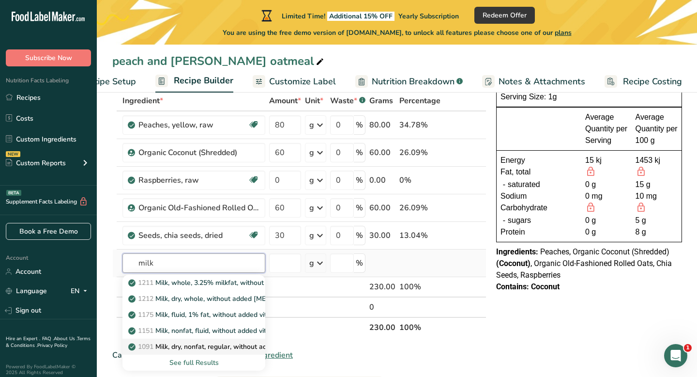
type input "milk"
click at [159, 345] on p "1091 Milk, dry, nonfat, regular, without added vitamin A and [MEDICAL_DATA]" at bounding box center [255, 346] width 251 height 10
type input "Milk, dry, nonfat, regular, without added vitamin A and [MEDICAL_DATA]"
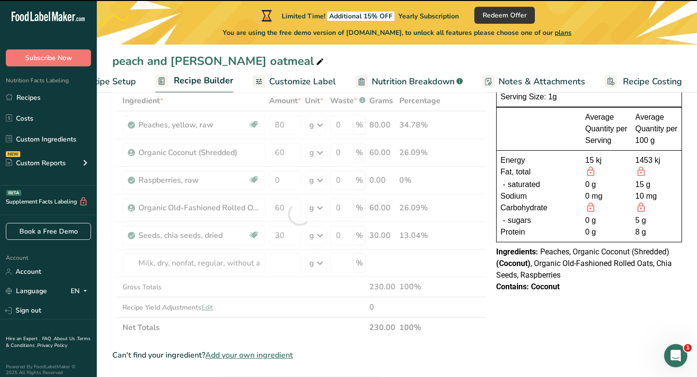
type input "0"
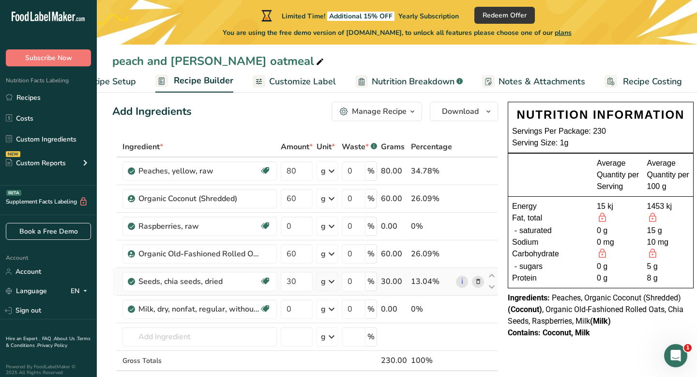
scroll to position [12, 0]
click at [120, 81] on span "Recipe Setup" at bounding box center [109, 81] width 53 height 13
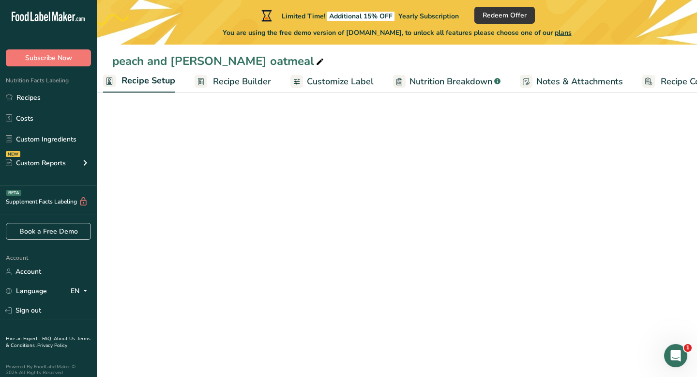
select select "17"
select select "22"
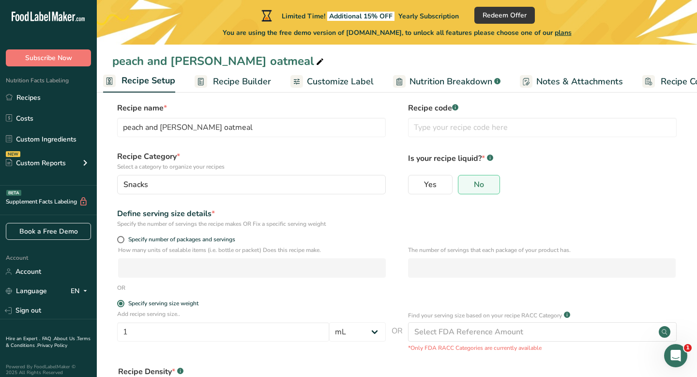
scroll to position [0, 3]
click at [146, 329] on input "1" at bounding box center [223, 331] width 212 height 19
click at [234, 82] on span "Recipe Builder" at bounding box center [248, 81] width 58 height 13
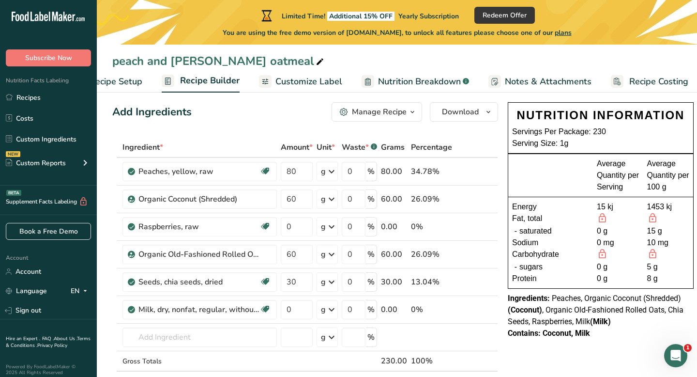
scroll to position [0, 47]
click at [113, 81] on span "Recipe Setup" at bounding box center [109, 81] width 53 height 13
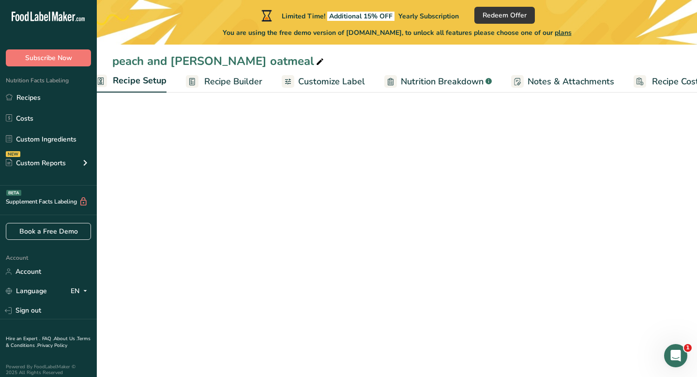
select select "17"
select select "22"
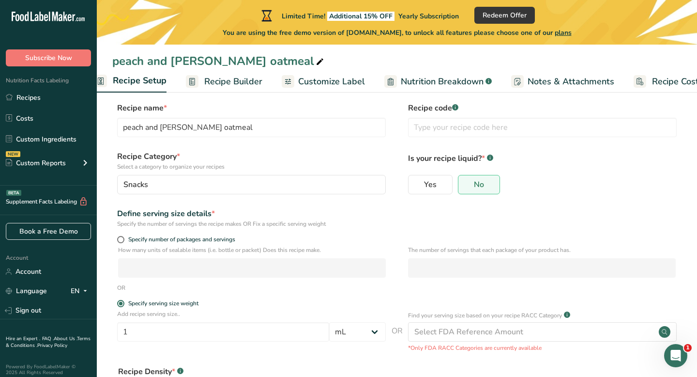
scroll to position [0, 3]
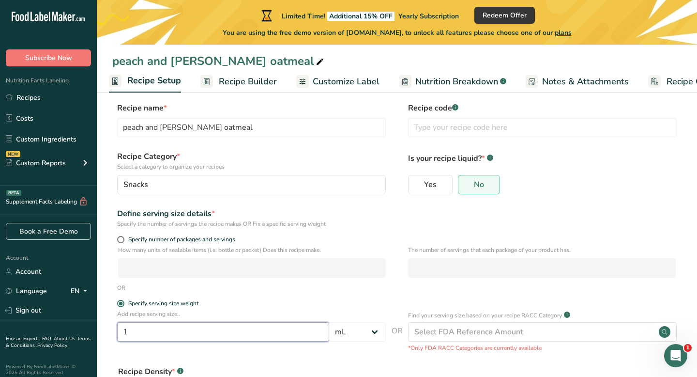
click at [132, 330] on input "1" at bounding box center [223, 331] width 212 height 19
type input "230"
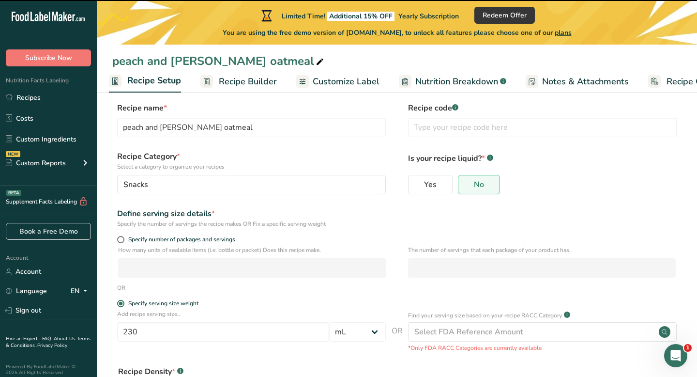
click at [224, 83] on span "Recipe Builder" at bounding box center [248, 81] width 58 height 13
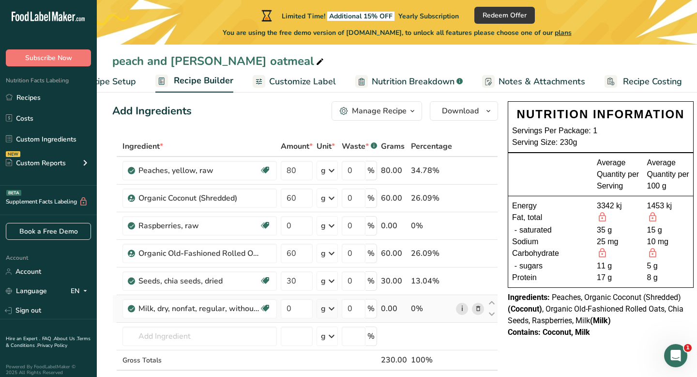
scroll to position [14, 0]
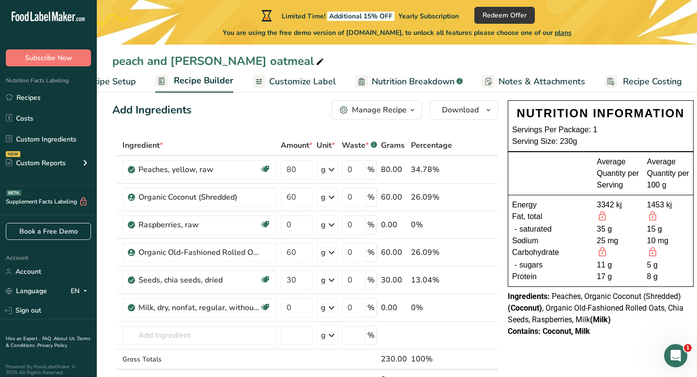
click at [276, 81] on span "Customize Label" at bounding box center [302, 81] width 67 height 13
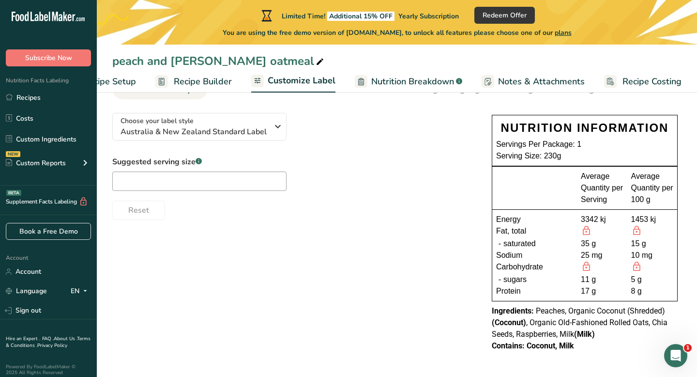
scroll to position [61, 0]
click at [200, 168] on div "Suggested serving size .a-a{fill:#347362;}.b-a{fill:#fff;}" at bounding box center [199, 173] width 174 height 35
click at [199, 178] on input "text" at bounding box center [199, 180] width 174 height 19
click at [297, 199] on div "Reset" at bounding box center [292, 208] width 360 height 23
click at [205, 134] on span "Australia & New Zealand Standard Label" at bounding box center [195, 132] width 148 height 12
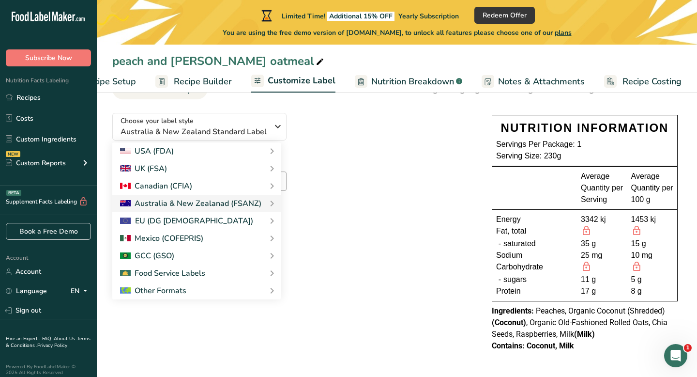
click at [197, 82] on span "Recipe Builder" at bounding box center [203, 81] width 58 height 13
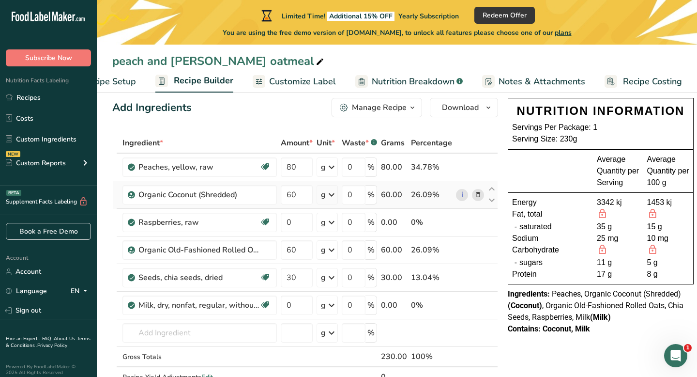
scroll to position [15, 0]
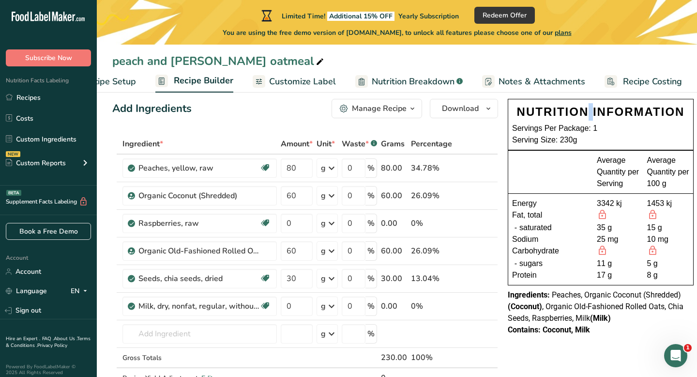
drag, startPoint x: 505, startPoint y: 97, endPoint x: 534, endPoint y: 110, distance: 31.7
click at [534, 111] on div "NUTRITION INFORMATION Servings Per Package: 1 Serving Size: 230g Average Quanti…" at bounding box center [601, 217] width 194 height 245
